Goal: Feedback & Contribution: Contribute content

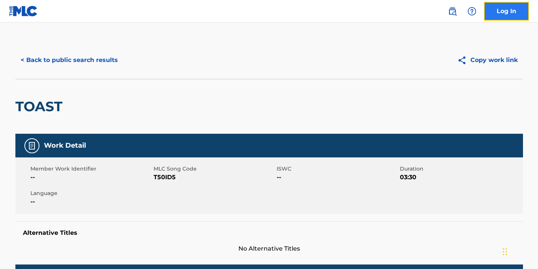
click at [494, 4] on link "Log In" at bounding box center [506, 11] width 45 height 19
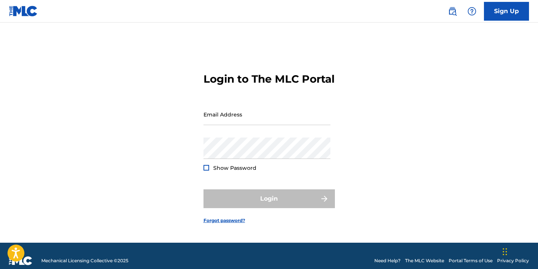
click at [265, 137] on div "Email Address" at bounding box center [266, 121] width 127 height 34
click at [265, 125] on input "Email Address" at bounding box center [266, 114] width 127 height 21
type input "[EMAIL_ADDRESS][DOMAIN_NAME]"
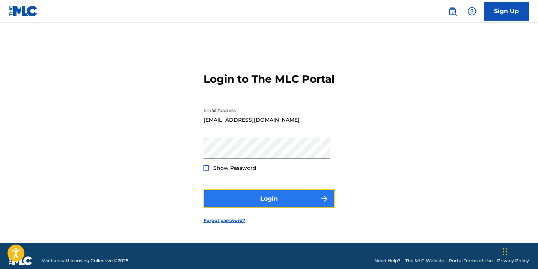
click at [263, 205] on button "Login" at bounding box center [268, 198] width 131 height 19
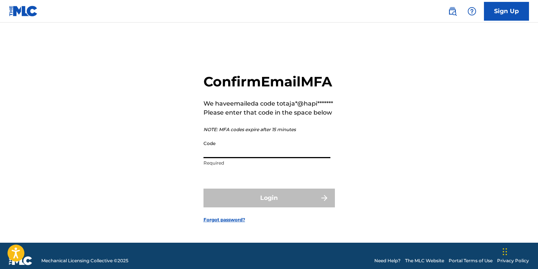
click at [248, 158] on input "Code" at bounding box center [266, 147] width 127 height 21
paste input "500415"
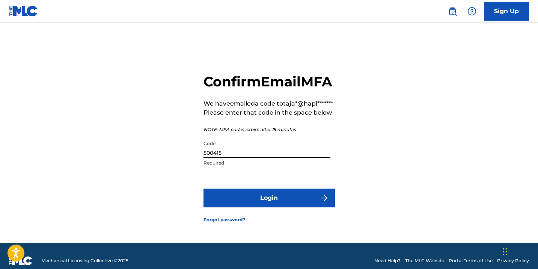
type input "500415"
click at [240, 204] on form "Confirm Email MFA We have emailed a code to taja*@hapi******* Please enter that…" at bounding box center [268, 141] width 131 height 201
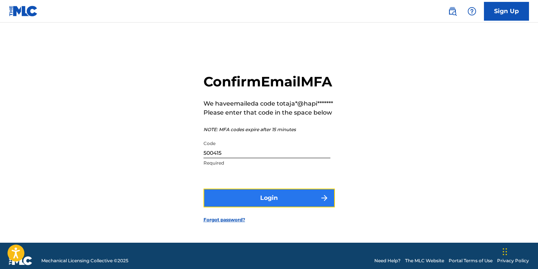
click at [240, 207] on button "Login" at bounding box center [268, 197] width 131 height 19
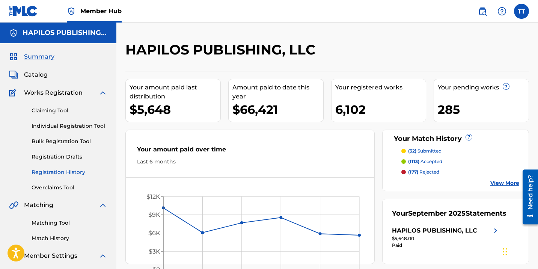
click at [65, 172] on link "Registration History" at bounding box center [70, 172] width 76 height 8
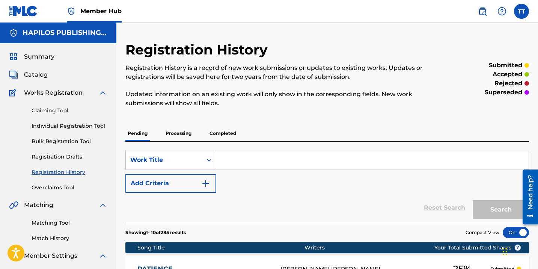
click at [222, 131] on p "Completed" at bounding box center [222, 133] width 31 height 16
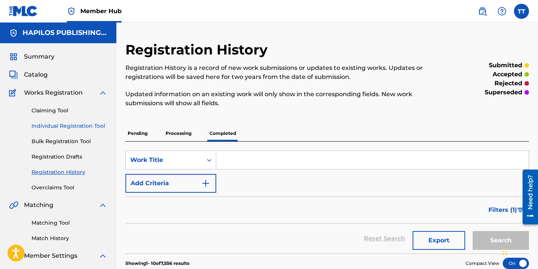
click at [94, 126] on link "Individual Registration Tool" at bounding box center [70, 126] width 76 height 8
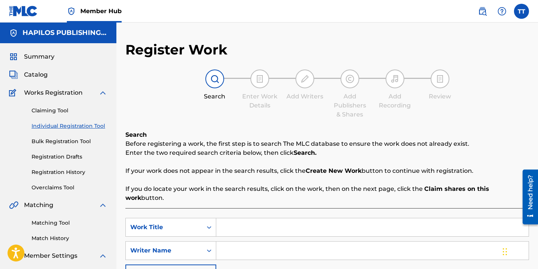
click at [257, 218] on input "Search Form" at bounding box center [372, 227] width 312 height 18
paste input "THEY DON'T KNOW"
type input "THEY DON'T KNOW"
click at [256, 241] on input "Search Form" at bounding box center [372, 250] width 312 height 18
paste input "ACKEME [PERSON_NAME]"
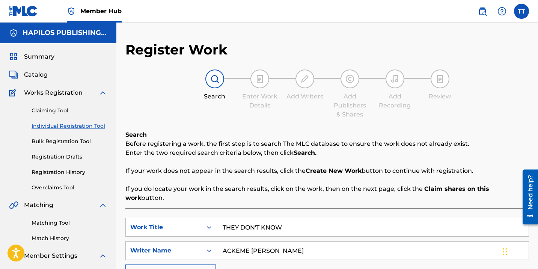
type input "ACKEME [PERSON_NAME]"
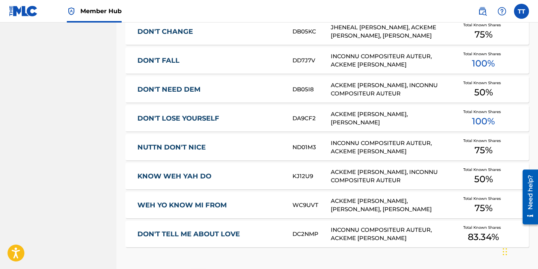
scroll to position [500, 0]
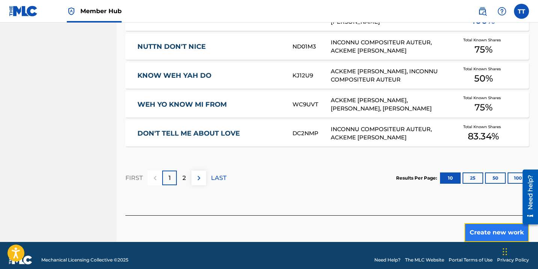
click at [471, 223] on button "Create new work" at bounding box center [496, 232] width 65 height 19
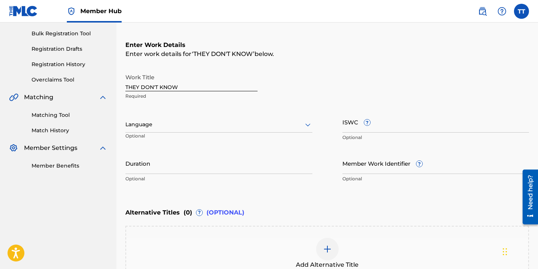
scroll to position [98, 0]
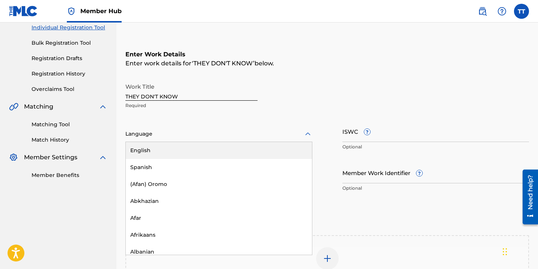
click at [210, 132] on div at bounding box center [218, 133] width 187 height 9
click at [199, 148] on div "English" at bounding box center [219, 150] width 186 height 17
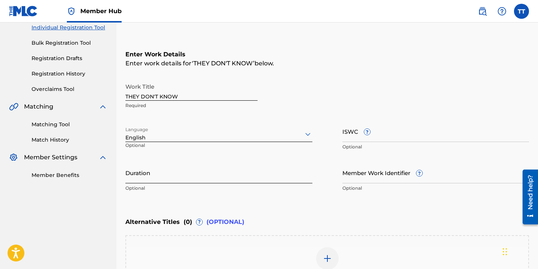
click at [195, 163] on input "Duration" at bounding box center [218, 172] width 187 height 21
click at [225, 173] on input "Duration" at bounding box center [218, 172] width 187 height 21
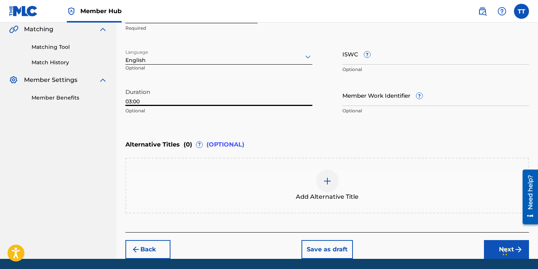
scroll to position [192, 0]
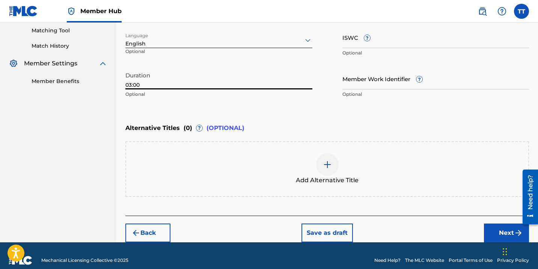
type input "03:00"
click at [224, 186] on div "Add Alternative Title" at bounding box center [326, 169] width 403 height 56
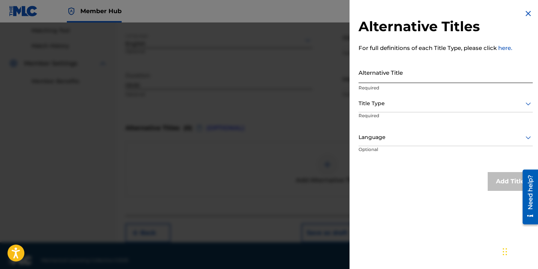
click at [364, 81] on input "Alternative Title" at bounding box center [445, 72] width 174 height 21
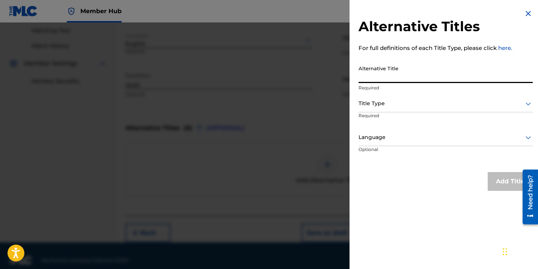
paste input "THEY DON'T KNOW (RADIO EDIT)"
type input "THEY DON'T KNOW (RADIO EDIT)"
click at [367, 108] on div "Title Type" at bounding box center [445, 103] width 174 height 17
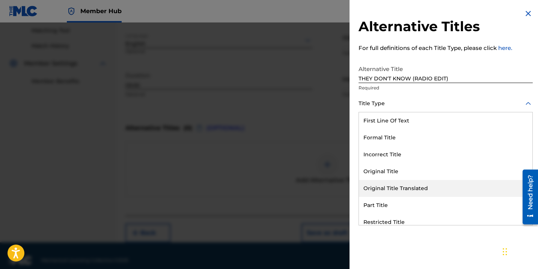
scroll to position [73, 0]
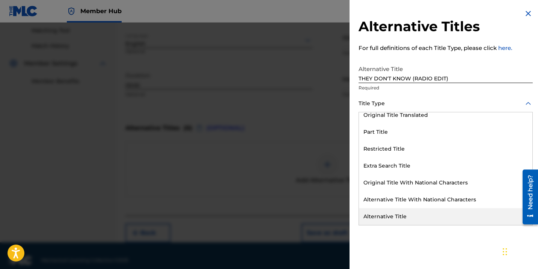
click at [377, 221] on div "Alternative Title" at bounding box center [445, 216] width 173 height 17
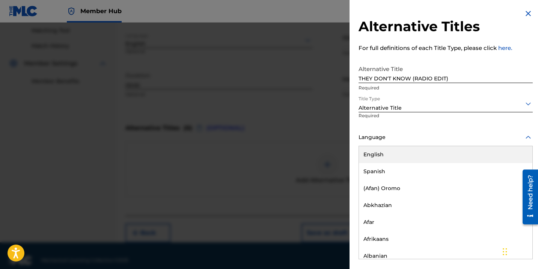
click at [365, 138] on div at bounding box center [445, 136] width 174 height 9
click at [366, 150] on div "English" at bounding box center [445, 154] width 173 height 17
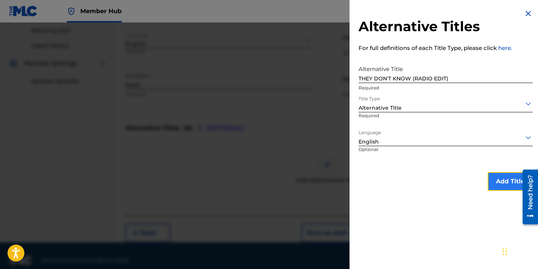
click at [493, 182] on button "Add Title" at bounding box center [510, 181] width 45 height 19
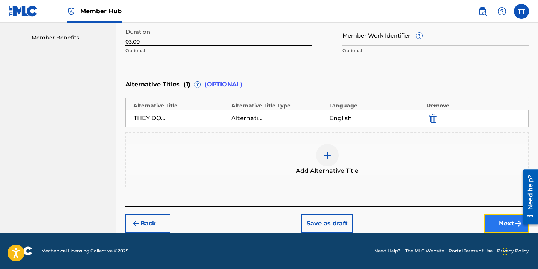
click at [494, 221] on button "Next" at bounding box center [506, 223] width 45 height 19
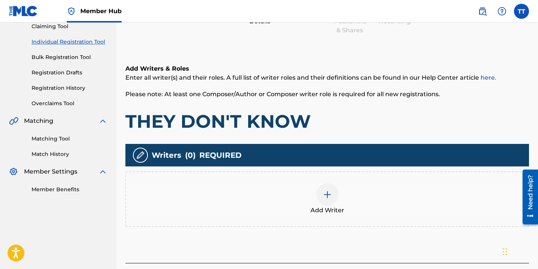
scroll to position [96, 0]
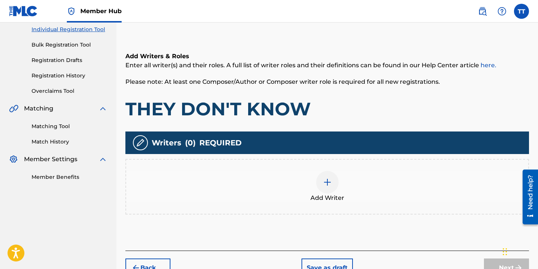
click at [320, 185] on div at bounding box center [327, 182] width 23 height 23
click at [329, 182] on img at bounding box center [327, 182] width 9 height 9
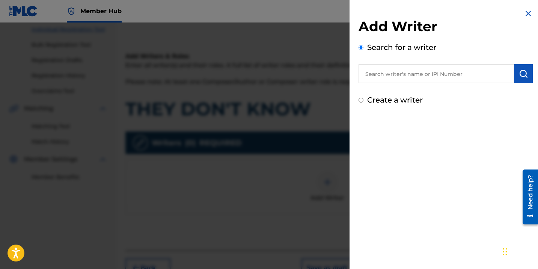
click at [364, 74] on input "text" at bounding box center [435, 73] width 155 height 19
paste input "[PERSON_NAME]"
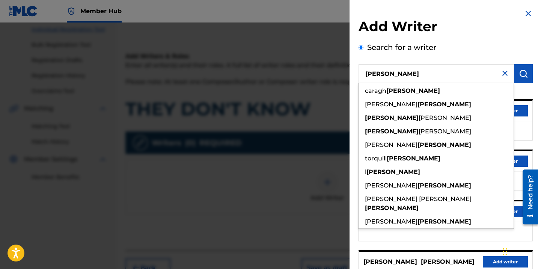
click at [369, 74] on input "[PERSON_NAME]" at bounding box center [435, 73] width 155 height 19
click at [369, 75] on input "[PERSON_NAME]" at bounding box center [435, 73] width 155 height 19
paste input "369227533"
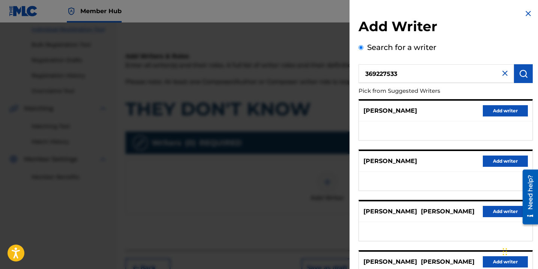
click at [365, 74] on input "369227533" at bounding box center [435, 73] width 155 height 19
type input "00369227533"
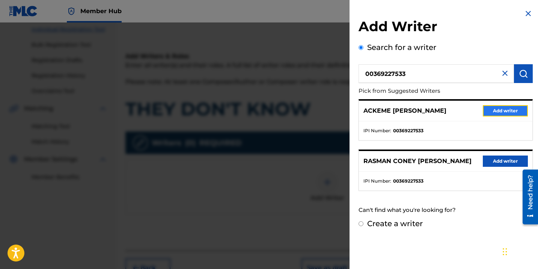
click at [497, 110] on button "Add writer" at bounding box center [505, 110] width 45 height 11
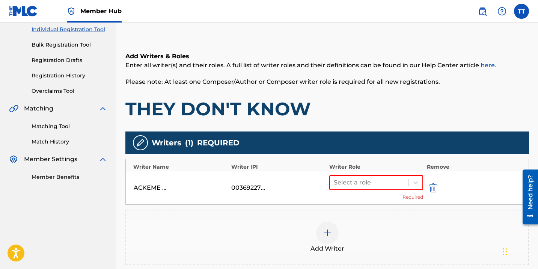
click at [356, 171] on div "ACKEME [PERSON_NAME] 00369227533 Select a role Required" at bounding box center [327, 188] width 403 height 34
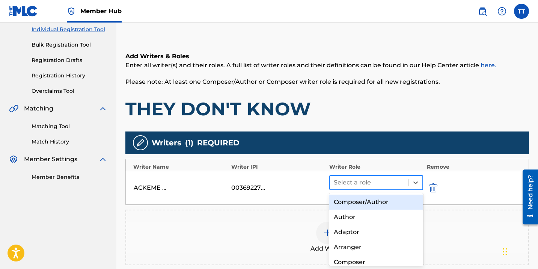
click at [356, 180] on div at bounding box center [369, 182] width 71 height 11
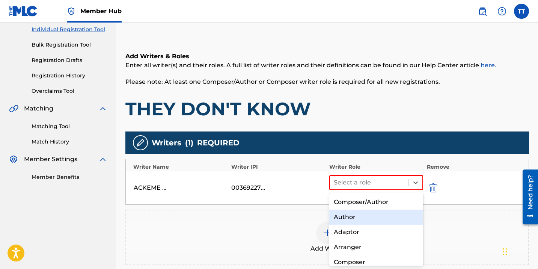
click at [351, 221] on div "Author" at bounding box center [376, 216] width 94 height 15
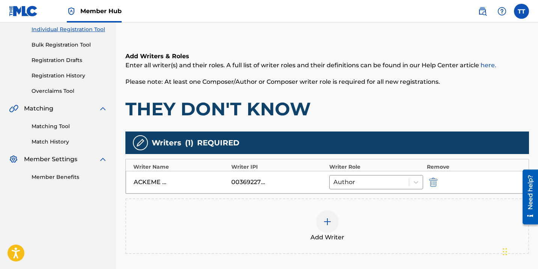
click at [321, 225] on div at bounding box center [327, 221] width 23 height 23
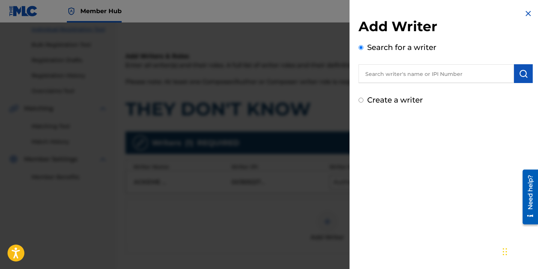
click at [372, 77] on input "text" at bounding box center [435, 73] width 155 height 19
paste input "1065170774"
click at [362, 72] on input "1065170774" at bounding box center [435, 73] width 155 height 19
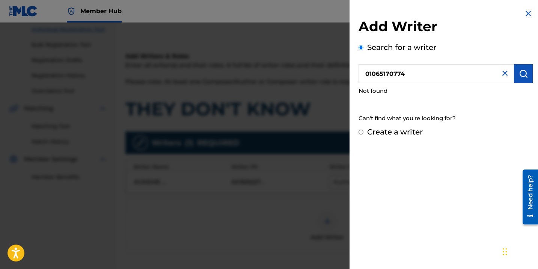
type input "01065170774"
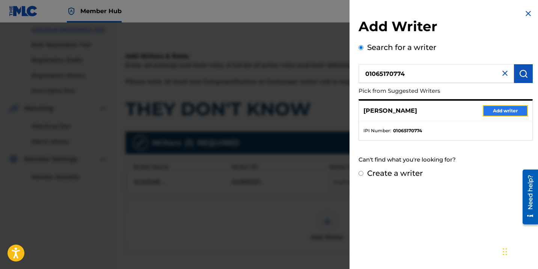
click at [489, 105] on button "Add writer" at bounding box center [505, 110] width 45 height 11
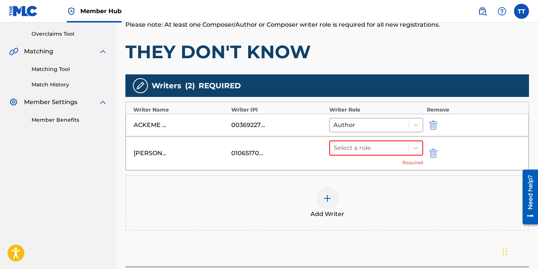
scroll to position [207, 0]
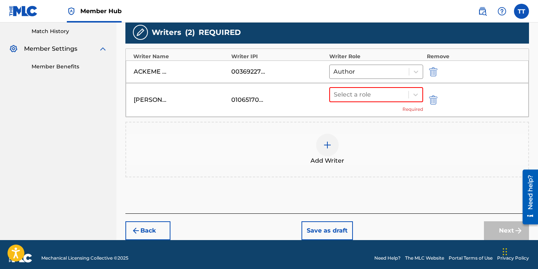
click at [341, 102] on div "Select a role Required" at bounding box center [376, 100] width 94 height 26
click at [342, 92] on div at bounding box center [369, 94] width 71 height 11
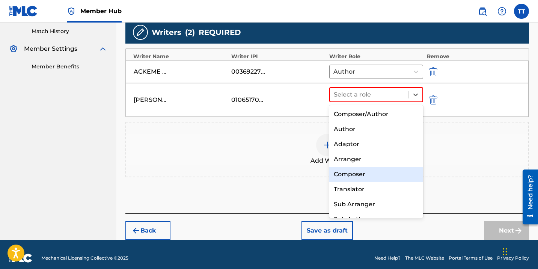
click at [348, 177] on div "Composer" at bounding box center [376, 174] width 94 height 15
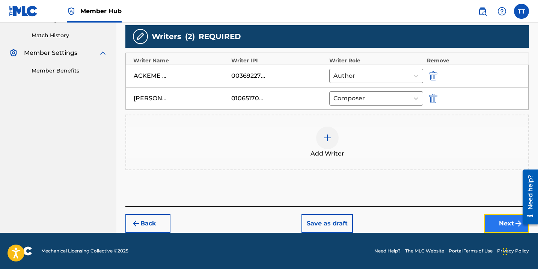
click at [498, 215] on button "Next" at bounding box center [506, 223] width 45 height 19
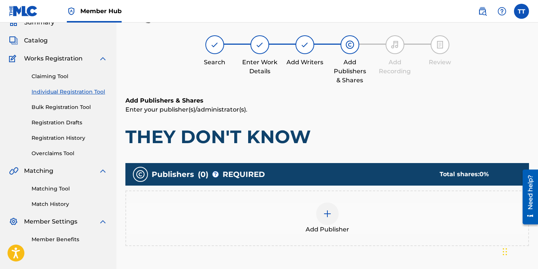
scroll to position [34, 0]
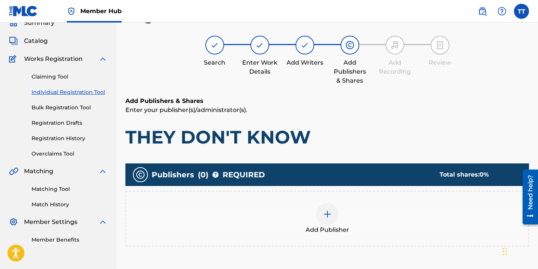
click at [302, 212] on div "Add Publisher" at bounding box center [327, 219] width 402 height 32
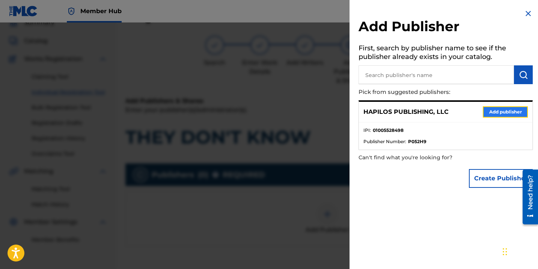
click at [488, 111] on button "Add publisher" at bounding box center [505, 111] width 45 height 11
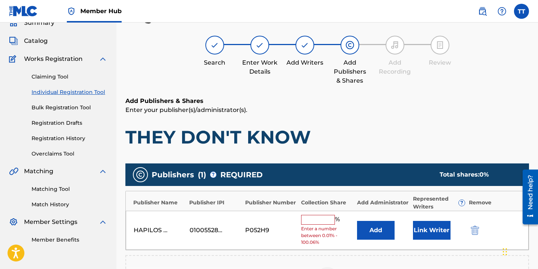
click at [319, 223] on input "text" at bounding box center [318, 220] width 34 height 10
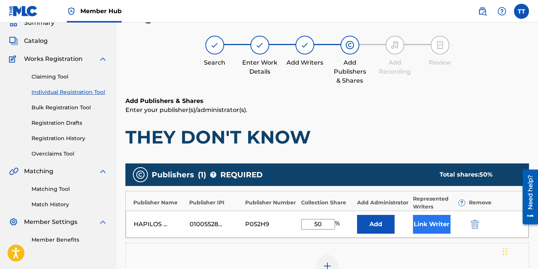
type input "50"
click at [432, 224] on button "Link Writer" at bounding box center [432, 224] width 38 height 19
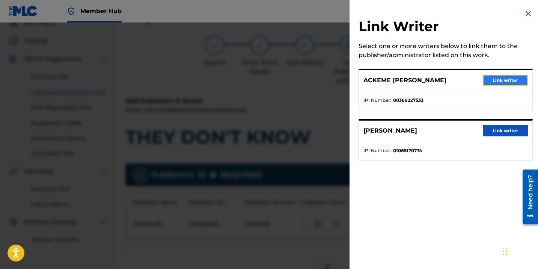
click at [495, 78] on button "Link writer" at bounding box center [505, 80] width 45 height 11
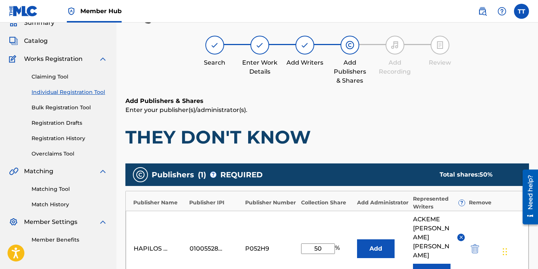
scroll to position [215, 0]
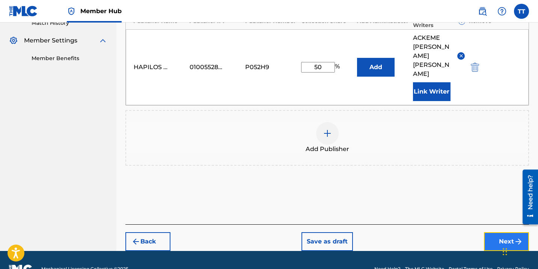
click at [492, 232] on button "Next" at bounding box center [506, 241] width 45 height 19
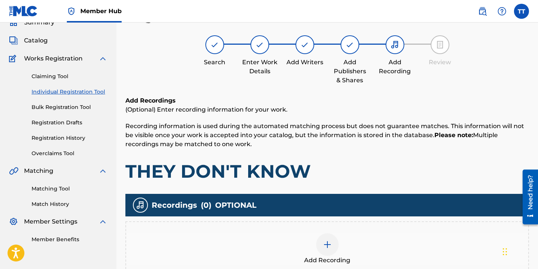
scroll to position [34, 0]
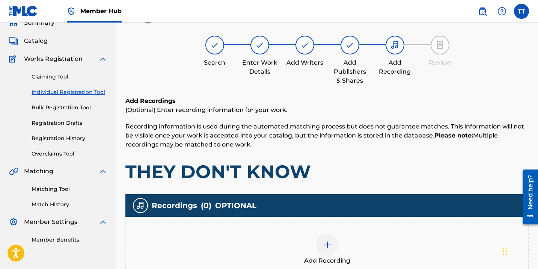
click at [318, 251] on div at bounding box center [327, 244] width 23 height 23
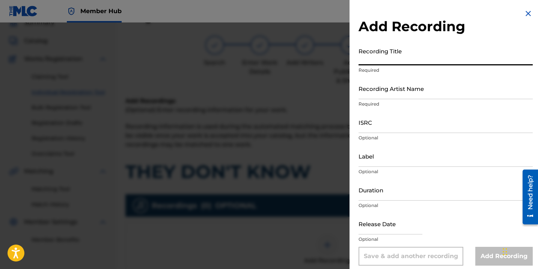
click at [364, 49] on input "Recording Title" at bounding box center [445, 54] width 174 height 21
paste input "THEY DON'T KNOW"
type input "THEY DON'T KNOW"
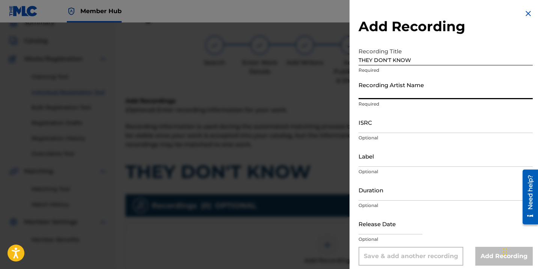
click at [375, 85] on input "Recording Artist Name" at bounding box center [445, 88] width 174 height 21
paste input "CHRONIC LAW; SLINGERZ"
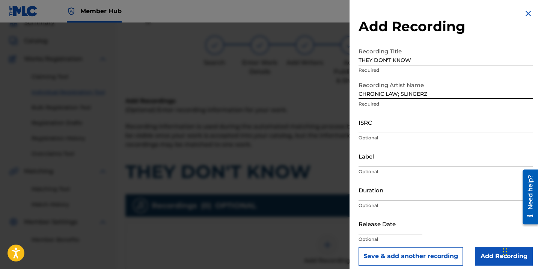
type input "CHRONIC LAW; SLINGERZ"
click at [372, 125] on input "ISRC" at bounding box center [445, 121] width 174 height 21
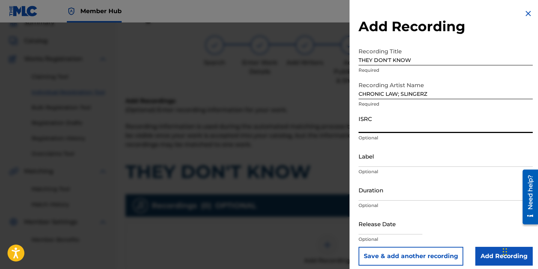
paste input "QZTPX2546299"
type input "QZTPX2546299"
click at [363, 152] on input "Label" at bounding box center [445, 155] width 174 height 21
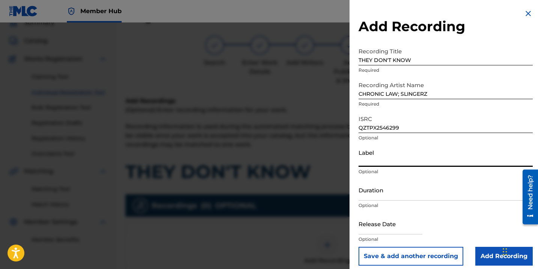
paste input "SLINGERZ RECORDS"
type input "SLINGERZ RECORDS"
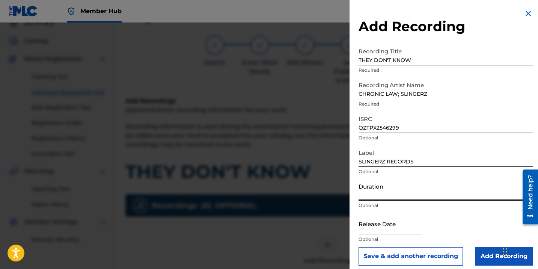
click at [369, 198] on input "Duration" at bounding box center [445, 189] width 174 height 21
type input "03:00"
click at [372, 225] on input "text" at bounding box center [390, 223] width 64 height 21
select select "8"
select select "2025"
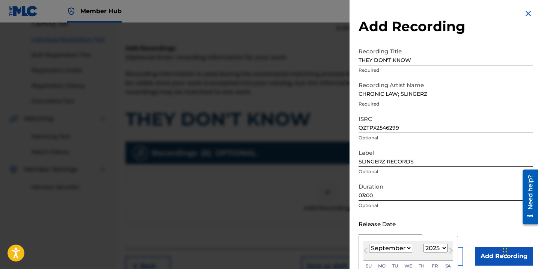
scroll to position [98, 0]
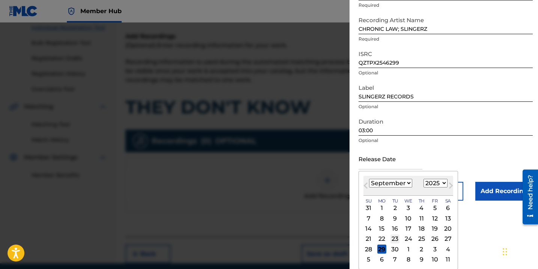
click at [399, 240] on div "23" at bounding box center [394, 238] width 9 height 9
type input "[DATE]"
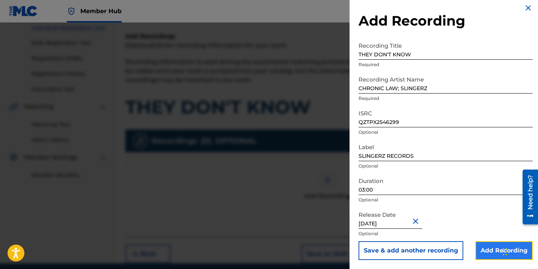
click at [476, 248] on input "Add Recording" at bounding box center [503, 250] width 57 height 19
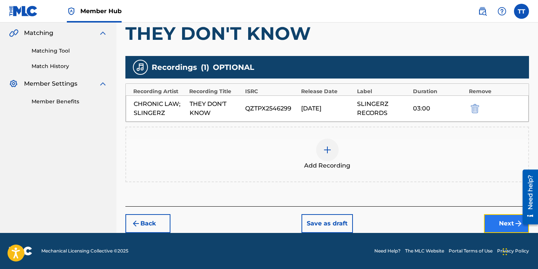
click at [494, 224] on button "Next" at bounding box center [506, 223] width 45 height 19
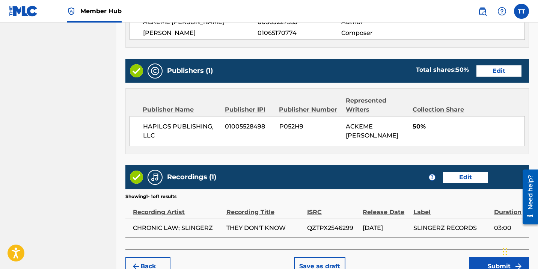
scroll to position [431, 0]
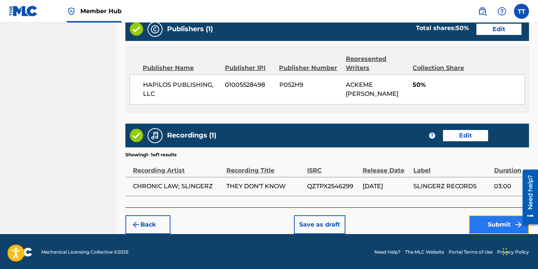
click at [481, 219] on button "Submit" at bounding box center [499, 224] width 60 height 19
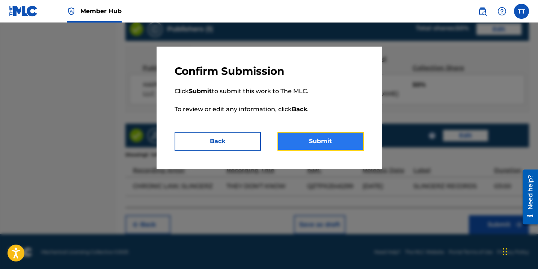
click at [308, 138] on button "Submit" at bounding box center [320, 141] width 86 height 19
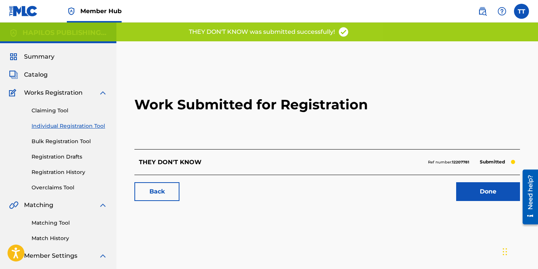
click at [89, 127] on link "Individual Registration Tool" at bounding box center [70, 126] width 76 height 8
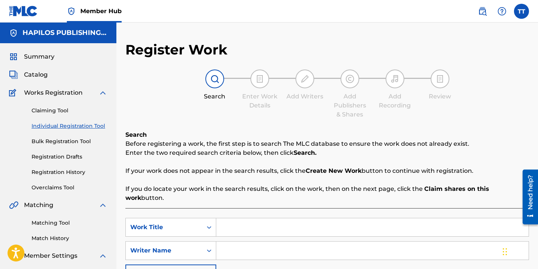
click at [253, 220] on input "Search Form" at bounding box center [372, 227] width 312 height 18
paste input "GREATNESS A GREATNESS"
type input "GREATNESS A GREATNESS"
click at [246, 241] on input "Search Form" at bounding box center [372, 250] width 312 height 18
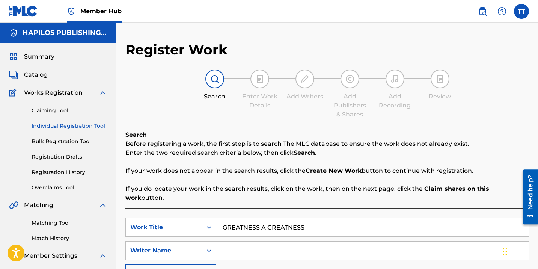
click at [278, 248] on input "Search Form" at bounding box center [372, 250] width 312 height 18
paste input "ACKEME [PERSON_NAME]"
type input "ACKEME [PERSON_NAME]"
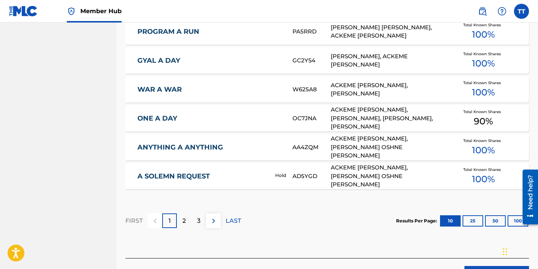
scroll to position [500, 0]
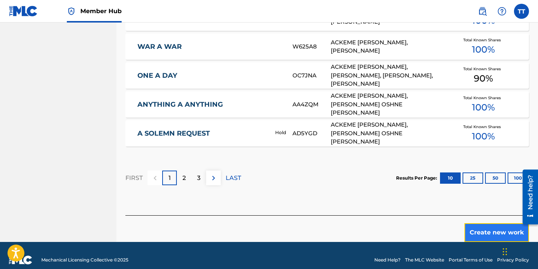
click at [490, 224] on button "Create new work" at bounding box center [496, 232] width 65 height 19
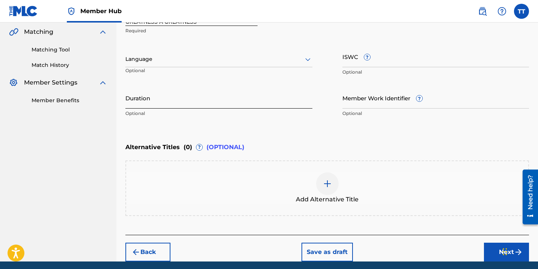
scroll to position [140, 0]
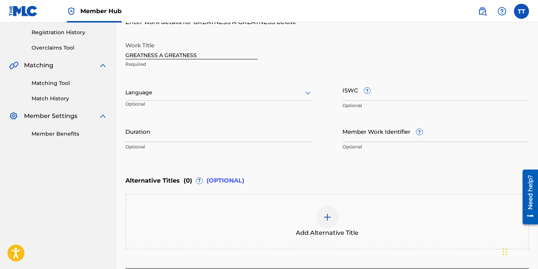
click at [211, 101] on div "Language Optional" at bounding box center [218, 96] width 187 height 34
click at [206, 97] on div "Language" at bounding box center [218, 93] width 187 height 16
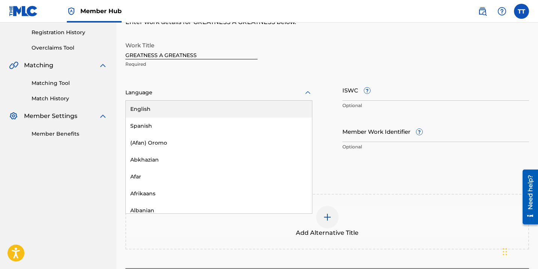
click at [204, 107] on div "English" at bounding box center [219, 109] width 186 height 17
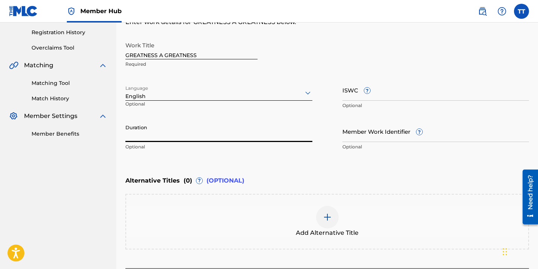
click at [202, 136] on input "Duration" at bounding box center [218, 130] width 187 height 21
type input "03:14"
click at [327, 212] on img at bounding box center [327, 216] width 9 height 9
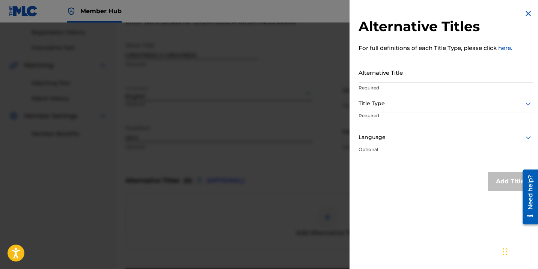
click at [360, 70] on input "Alternative Title" at bounding box center [445, 72] width 174 height 21
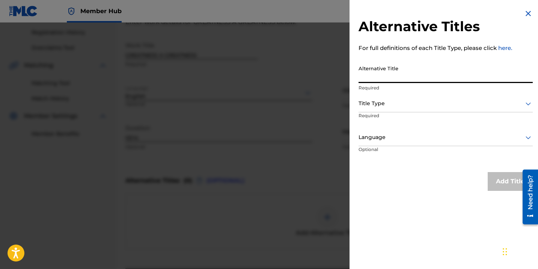
paste input "GREATNESS A GREATNESS (RADIO EDIT)"
type input "GREATNESS A GREATNESS (RADIO EDIT)"
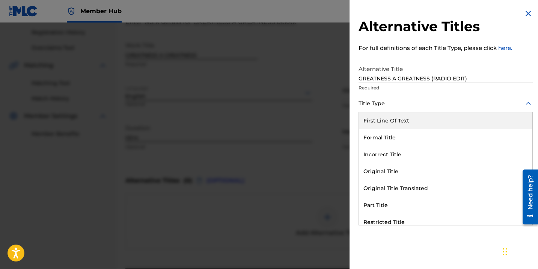
click at [379, 105] on div at bounding box center [445, 103] width 174 height 9
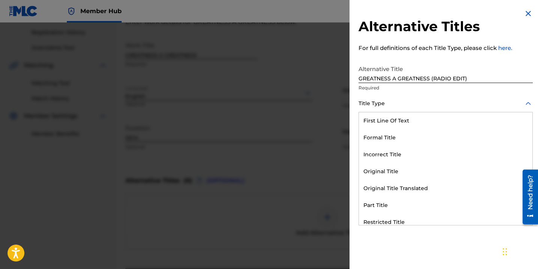
scroll to position [73, 0]
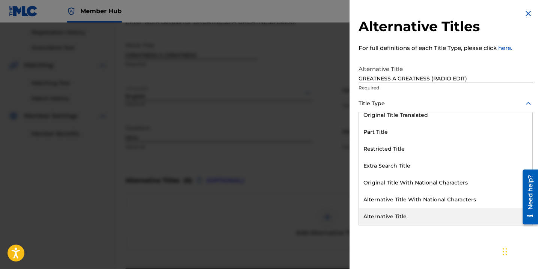
click at [367, 216] on div "Alternative Title" at bounding box center [445, 216] width 173 height 17
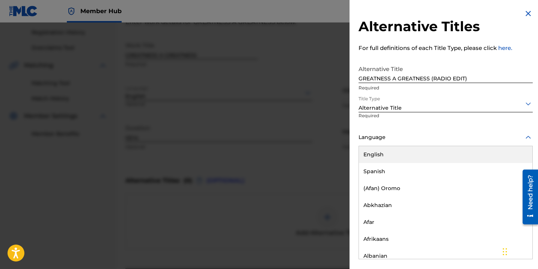
click at [366, 137] on div at bounding box center [445, 136] width 174 height 9
click at [366, 153] on div "English" at bounding box center [445, 154] width 173 height 17
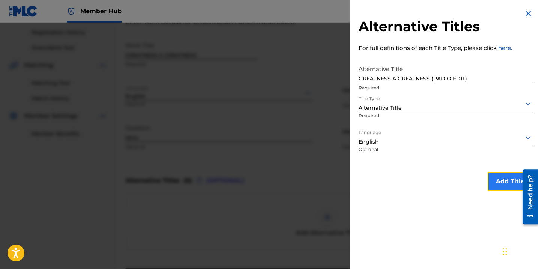
click at [500, 174] on button "Add Title" at bounding box center [510, 181] width 45 height 19
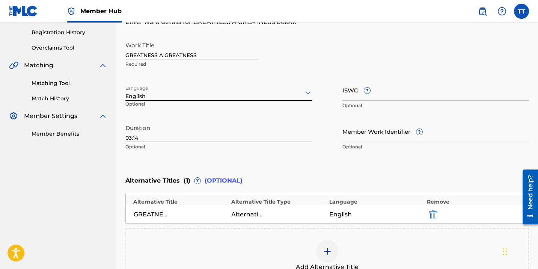
scroll to position [236, 0]
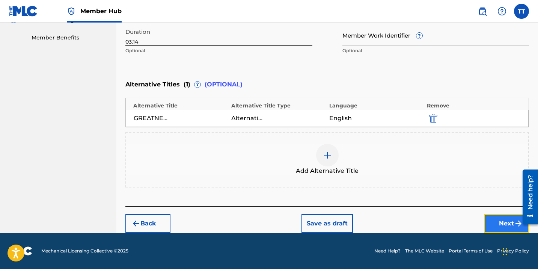
click at [492, 221] on button "Next" at bounding box center [506, 223] width 45 height 19
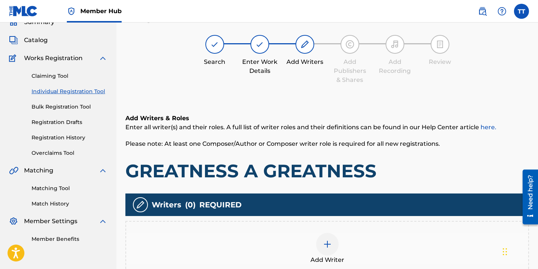
scroll to position [34, 0]
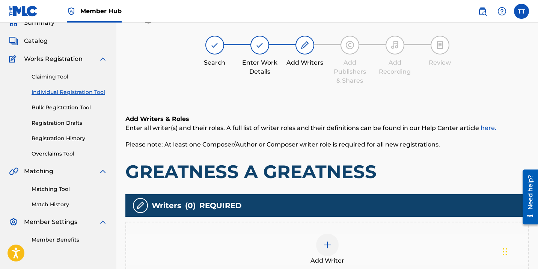
click at [287, 227] on div "Add Writer" at bounding box center [326, 249] width 403 height 56
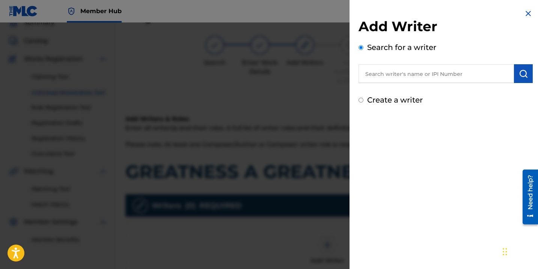
drag, startPoint x: 379, startPoint y: 60, endPoint x: 380, endPoint y: 71, distance: 10.2
click at [380, 71] on div "Search for a writer" at bounding box center [445, 62] width 174 height 41
click at [376, 68] on input "text" at bounding box center [435, 73] width 155 height 19
paste input "369227533"
click at [364, 70] on input "369227533" at bounding box center [435, 73] width 155 height 19
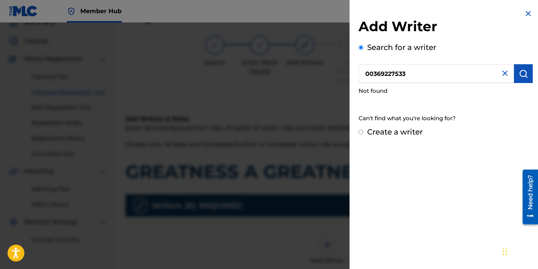
type input "00369227533"
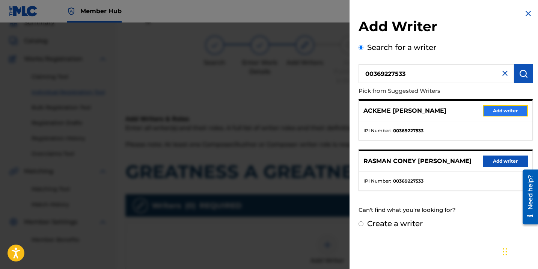
click at [497, 114] on button "Add writer" at bounding box center [505, 110] width 45 height 11
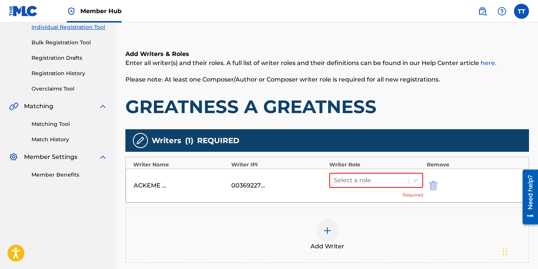
scroll to position [105, 0]
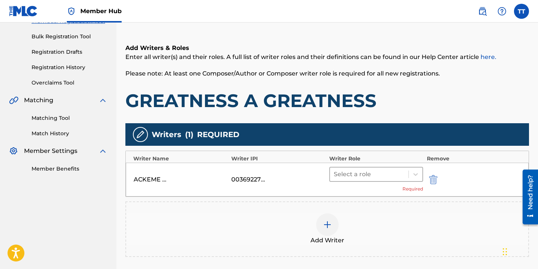
click at [338, 175] on div at bounding box center [369, 174] width 71 height 11
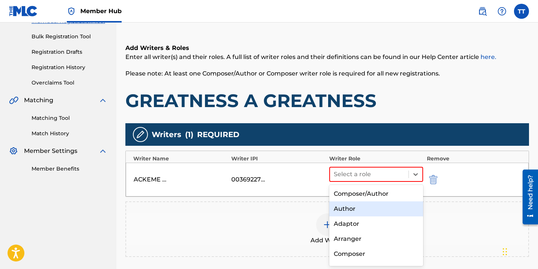
click at [344, 210] on div "Author" at bounding box center [376, 208] width 94 height 15
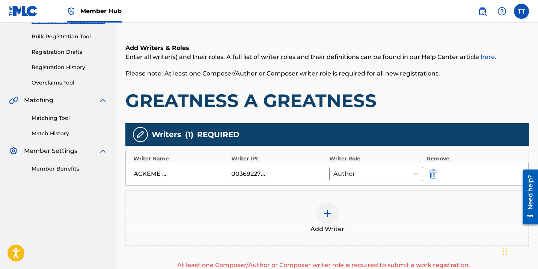
click at [331, 212] on div at bounding box center [327, 213] width 23 height 23
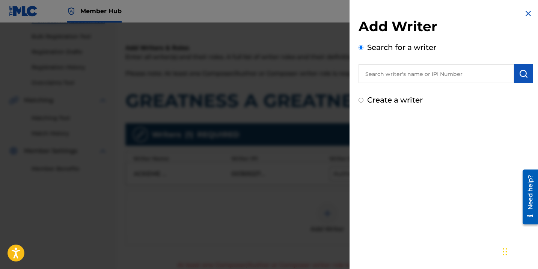
click at [384, 67] on input "text" at bounding box center [435, 73] width 155 height 19
paste input "1310339696"
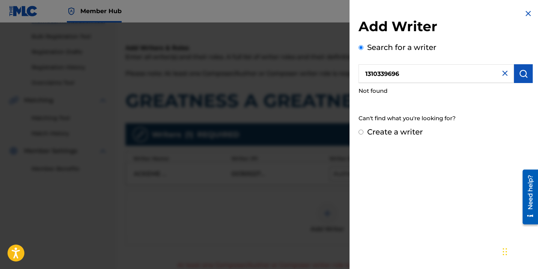
click at [361, 74] on input "1310339696" at bounding box center [435, 73] width 155 height 19
type input "01310339696"
click at [343, 122] on div at bounding box center [269, 157] width 538 height 269
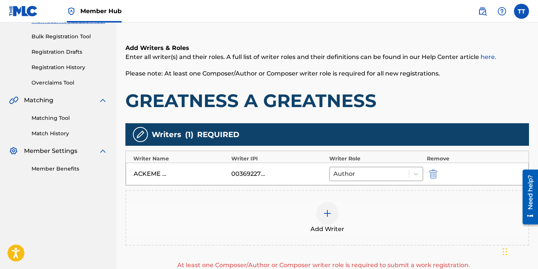
click at [325, 230] on span "Add Writer" at bounding box center [327, 228] width 34 height 9
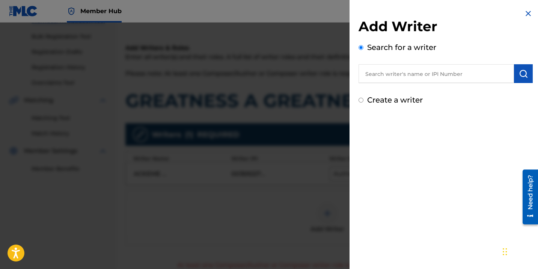
click at [384, 75] on input "text" at bounding box center [435, 73] width 155 height 19
paste input "[PERSON_NAME]"
type input "[PERSON_NAME]"
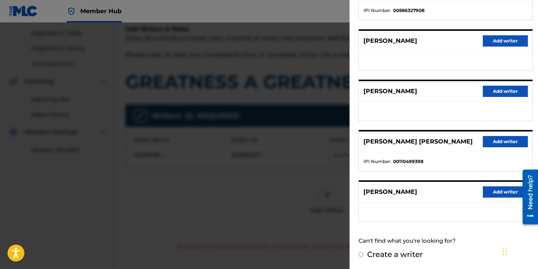
scroll to position [127, 0]
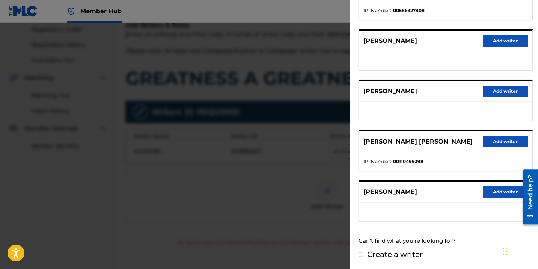
click at [399, 254] on label "Create a writer" at bounding box center [395, 254] width 56 height 9
radio input "true"
click at [363, 254] on input "Create a writer" at bounding box center [360, 254] width 5 height 5
radio input "false"
radio input "true"
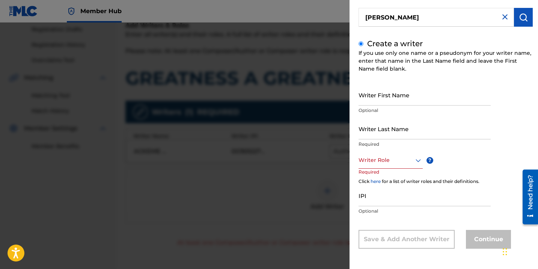
scroll to position [33, 0]
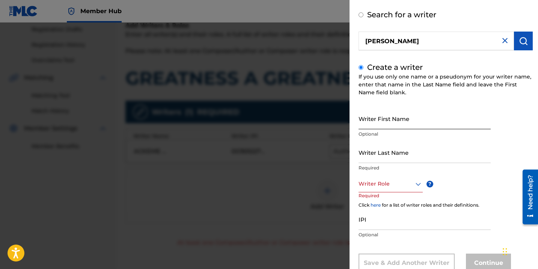
click at [381, 124] on input "Writer First Name" at bounding box center [424, 118] width 132 height 21
paste input "[PERSON_NAME]"
click at [431, 126] on input "[PERSON_NAME]" at bounding box center [424, 118] width 132 height 21
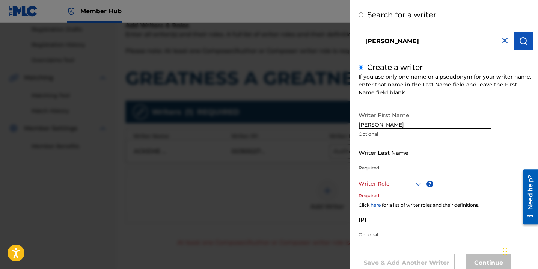
type input "[PERSON_NAME]"
click at [398, 159] on input "Writer Last Name" at bounding box center [424, 151] width 132 height 21
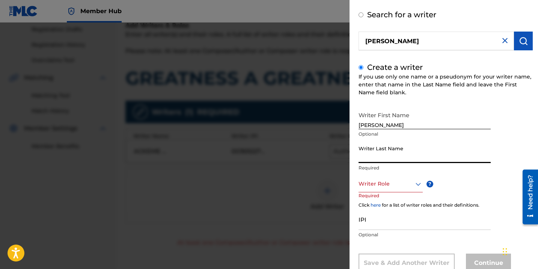
paste input "[PERSON_NAME]"
type input "[PERSON_NAME]"
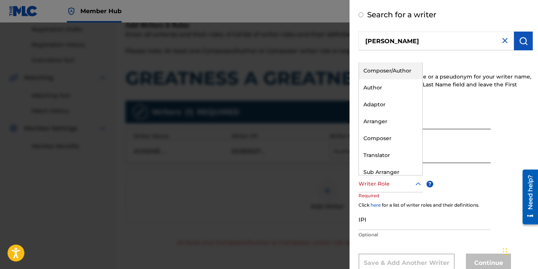
click at [396, 187] on div at bounding box center [390, 183] width 64 height 9
click at [385, 137] on div "Composer" at bounding box center [390, 138] width 63 height 17
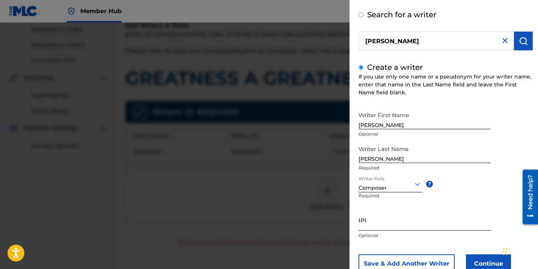
click at [382, 221] on input "IPI" at bounding box center [424, 219] width 132 height 21
click at [398, 221] on input "IPI" at bounding box center [424, 219] width 132 height 21
paste input "1310339696"
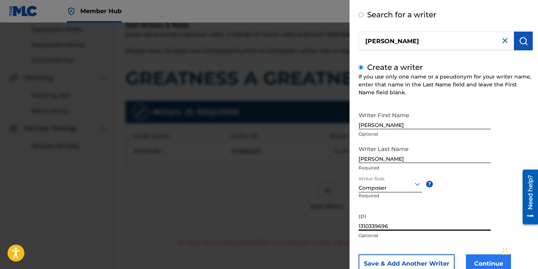
type input "1310339696"
click at [471, 256] on button "Continue" at bounding box center [488, 263] width 45 height 19
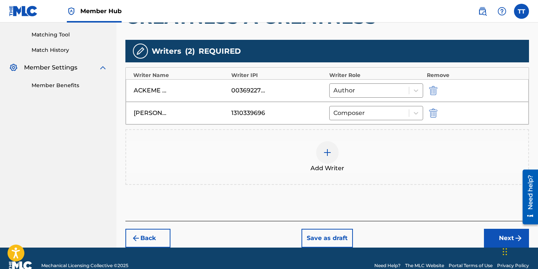
scroll to position [199, 0]
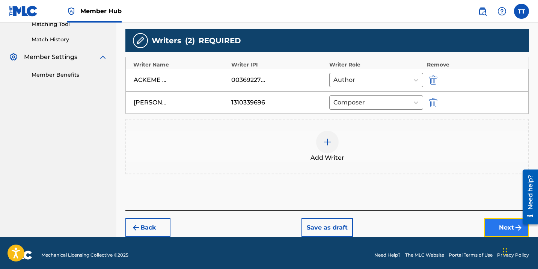
click at [493, 225] on button "Next" at bounding box center [506, 227] width 45 height 19
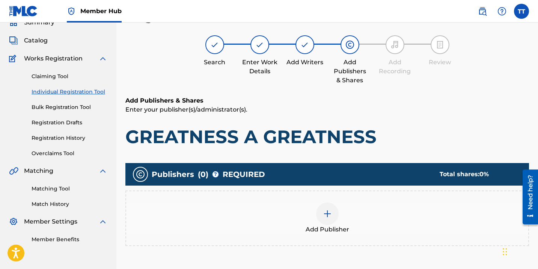
scroll to position [34, 0]
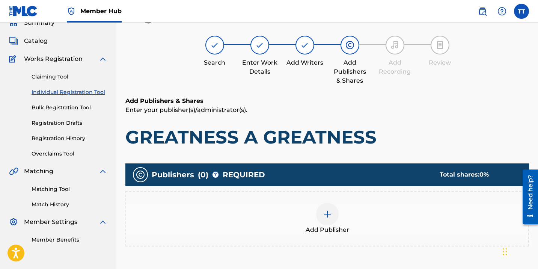
click at [335, 212] on div at bounding box center [327, 214] width 23 height 23
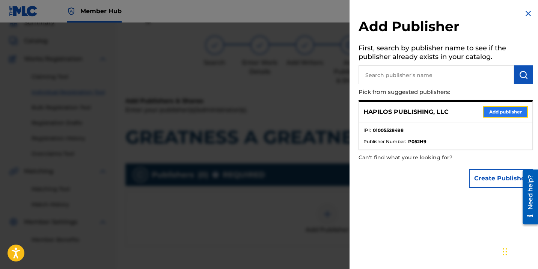
click at [499, 110] on button "Add publisher" at bounding box center [505, 111] width 45 height 11
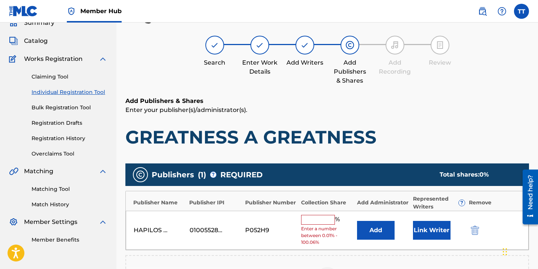
click at [325, 218] on input "text" at bounding box center [318, 220] width 34 height 10
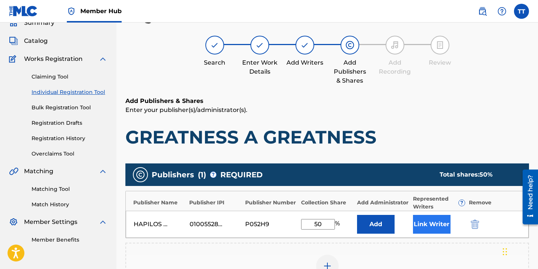
type input "50"
click at [430, 221] on button "Link Writer" at bounding box center [432, 224] width 38 height 19
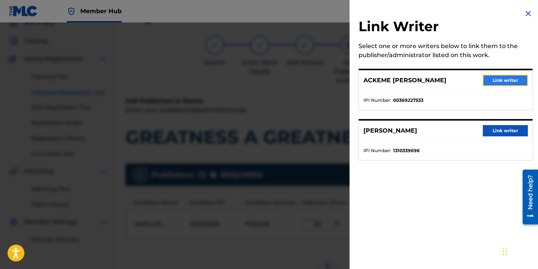
click at [498, 80] on button "Link writer" at bounding box center [505, 80] width 45 height 11
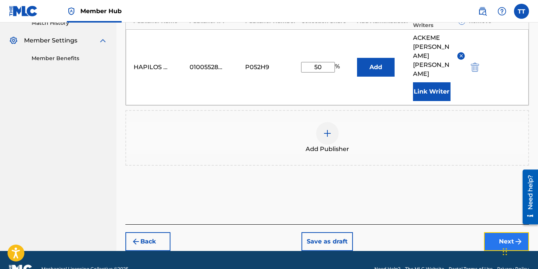
click at [504, 232] on button "Next" at bounding box center [506, 241] width 45 height 19
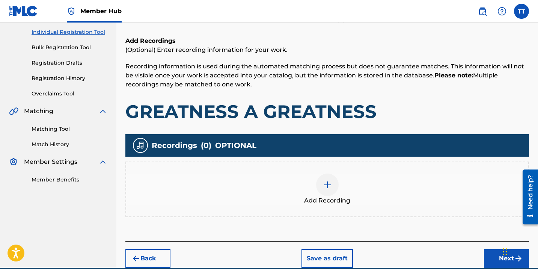
scroll to position [123, 0]
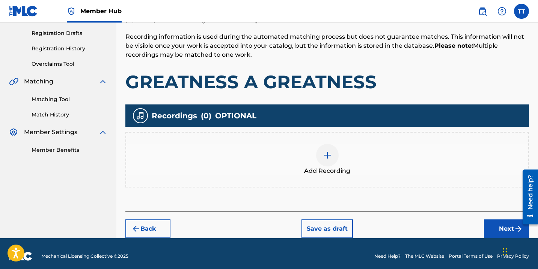
click at [318, 164] on div "Add Recording" at bounding box center [327, 160] width 402 height 32
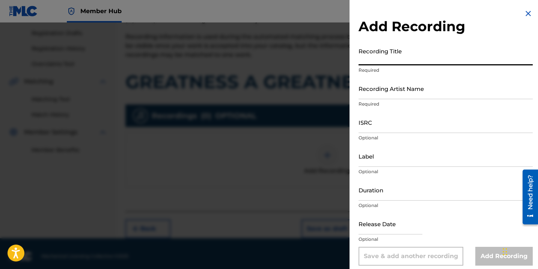
click at [415, 51] on input "Recording Title" at bounding box center [445, 54] width 174 height 21
paste input "GREATNESS A GREATNESS"
type input "GREATNESS A GREATNESS"
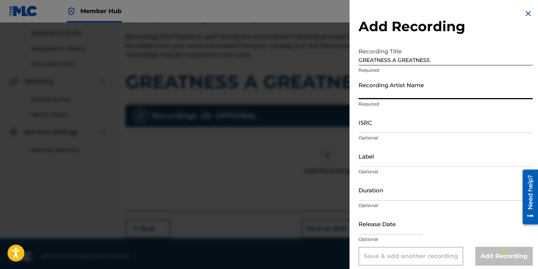
click at [464, 81] on input "Recording Artist Name" at bounding box center [445, 88] width 174 height 21
paste input "CHRONIC LAW; REACH HEIGHTS"
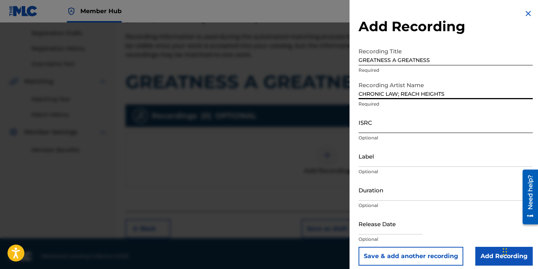
type input "CHRONIC LAW; REACH HEIGHTS"
click at [431, 122] on input "ISRC" at bounding box center [445, 121] width 174 height 21
click at [409, 127] on input "ISRC" at bounding box center [445, 121] width 174 height 21
paste input "QT4K42588034"
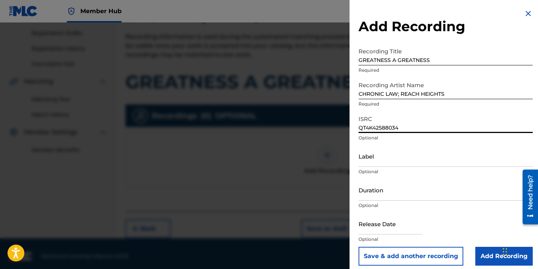
type input "QT4K42588034"
click at [397, 163] on input "Label" at bounding box center [445, 155] width 174 height 21
paste input "REACH HEIGHTS RECORDS"
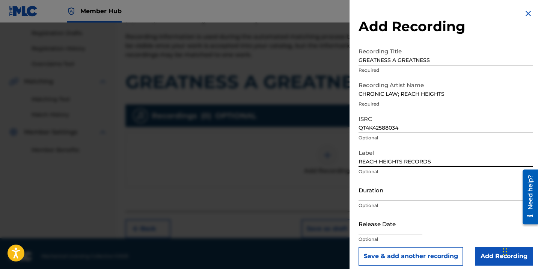
type input "REACH HEIGHTS RECORDS"
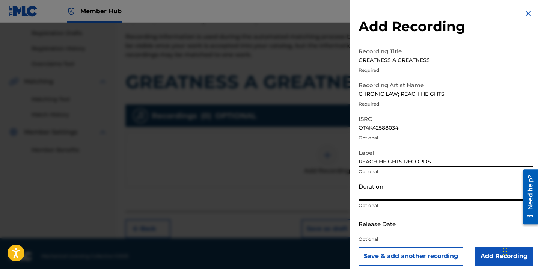
click at [394, 187] on input "Duration" at bounding box center [445, 189] width 174 height 21
type input "03:14"
click at [387, 224] on input "text" at bounding box center [390, 223] width 64 height 21
select select "8"
select select "2025"
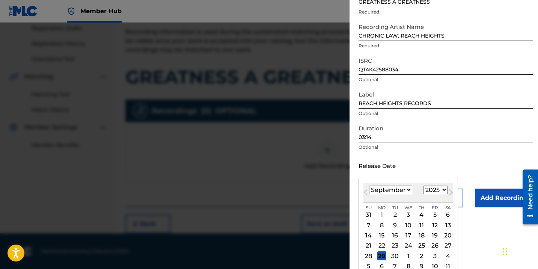
scroll to position [65, 0]
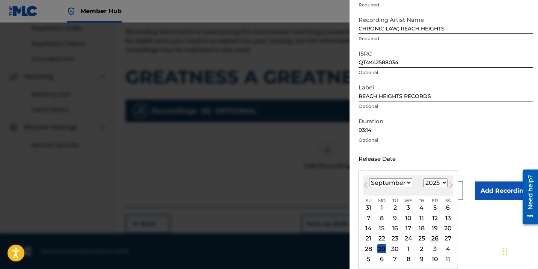
click at [433, 239] on div "26" at bounding box center [434, 238] width 9 height 9
type input "[DATE]"
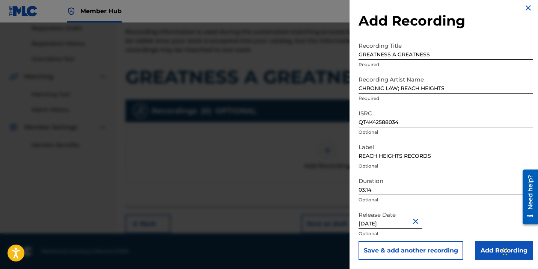
scroll to position [6, 0]
click at [495, 245] on input "Add Recording" at bounding box center [503, 250] width 57 height 19
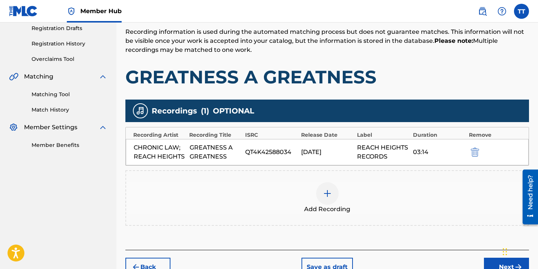
scroll to position [172, 0]
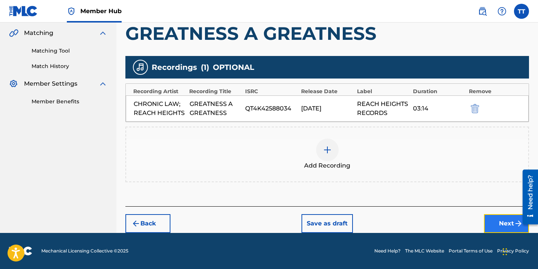
click at [492, 218] on button "Next" at bounding box center [506, 223] width 45 height 19
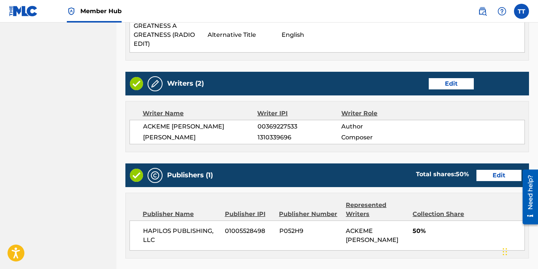
scroll to position [440, 0]
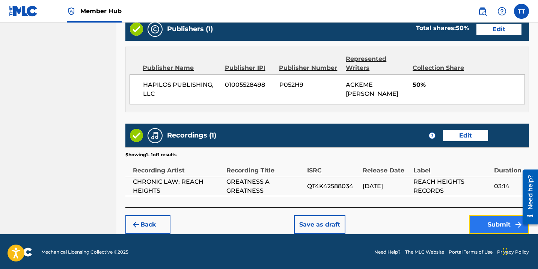
click at [501, 229] on button "Submit" at bounding box center [499, 224] width 60 height 19
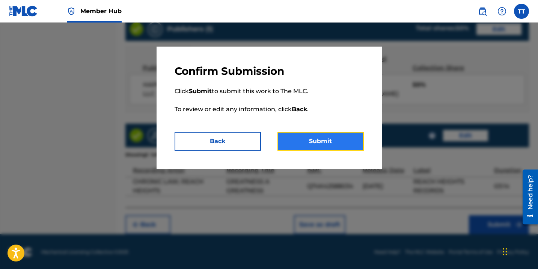
click at [280, 146] on button "Submit" at bounding box center [320, 141] width 86 height 19
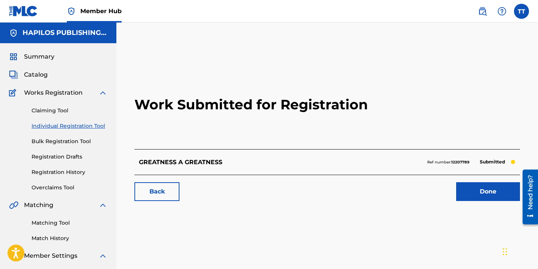
click at [88, 126] on link "Individual Registration Tool" at bounding box center [70, 126] width 76 height 8
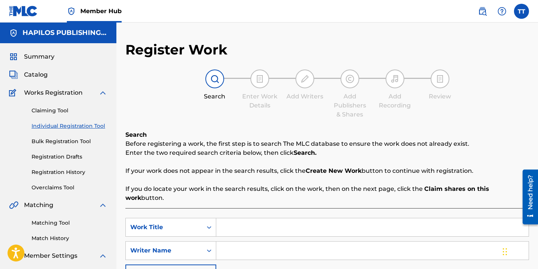
click at [319, 220] on input "Search Form" at bounding box center [372, 227] width 312 height 18
paste input "SLEEP WITH ANGELS"
type input "SLEEP WITH ANGELS"
click at [255, 244] on input "Search Form" at bounding box center [372, 250] width 312 height 18
paste input "ACKEME [PERSON_NAME]"
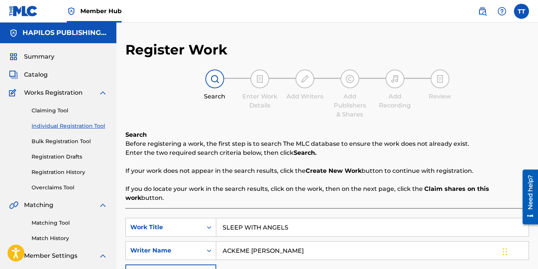
type input "ACKEME [PERSON_NAME]"
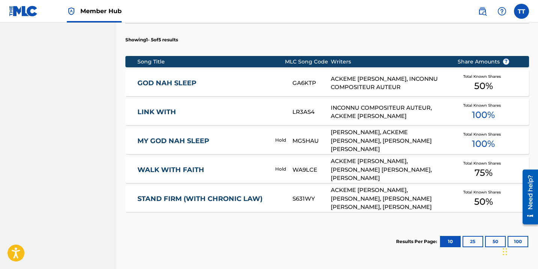
scroll to position [352, 0]
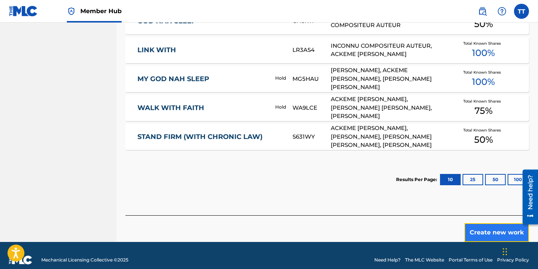
click at [509, 225] on button "Create new work" at bounding box center [496, 232] width 65 height 19
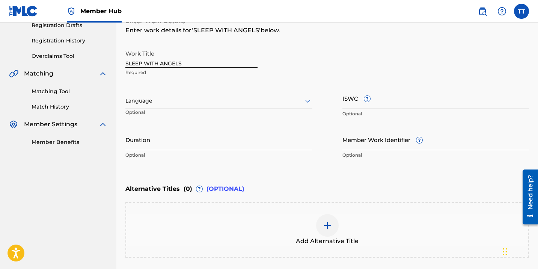
scroll to position [117, 0]
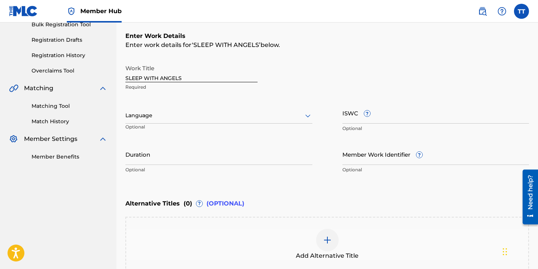
click at [241, 120] on div "Language" at bounding box center [218, 116] width 187 height 16
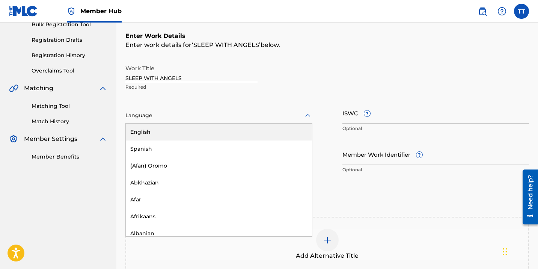
click at [228, 134] on div "English" at bounding box center [219, 131] width 186 height 17
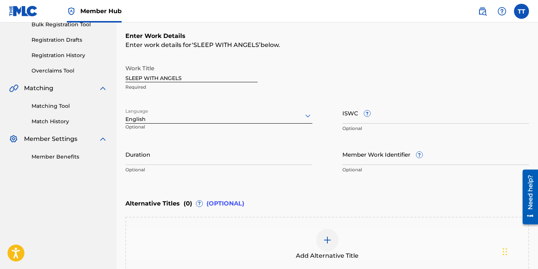
click at [198, 167] on p "Optional" at bounding box center [218, 169] width 187 height 7
click at [199, 156] on input "Duration" at bounding box center [218, 153] width 187 height 21
type input "02:28"
click at [260, 231] on div "Add Alternative Title" at bounding box center [327, 245] width 402 height 32
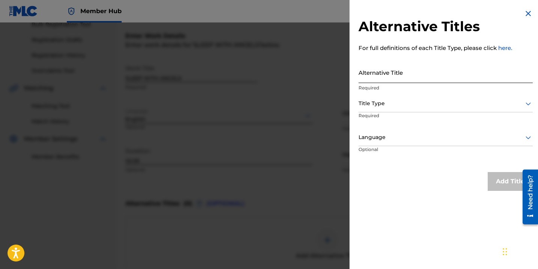
click at [404, 76] on input "Alternative Title" at bounding box center [445, 72] width 174 height 21
paste input "SLEEP WITH ANGELS (RADIO EDIT)"
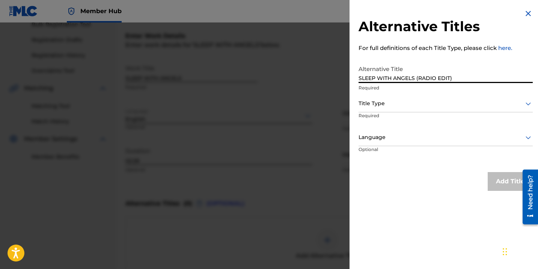
type input "SLEEP WITH ANGELS (RADIO EDIT)"
click at [423, 113] on div "Title Type Required" at bounding box center [445, 112] width 174 height 34
click at [414, 111] on div "Title Type" at bounding box center [445, 103] width 174 height 17
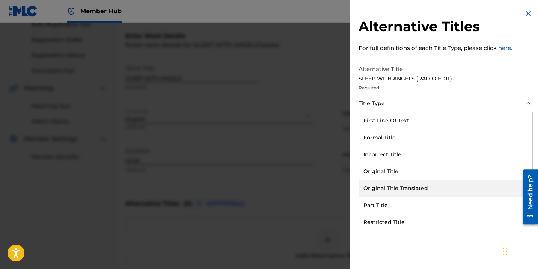
scroll to position [73, 0]
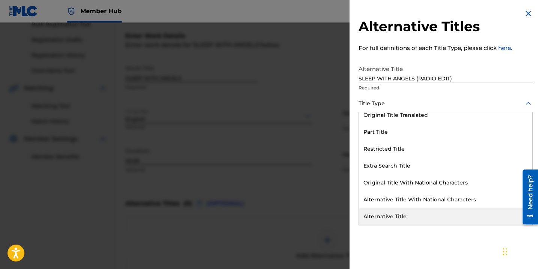
click at [415, 211] on div "Alternative Title" at bounding box center [445, 216] width 173 height 17
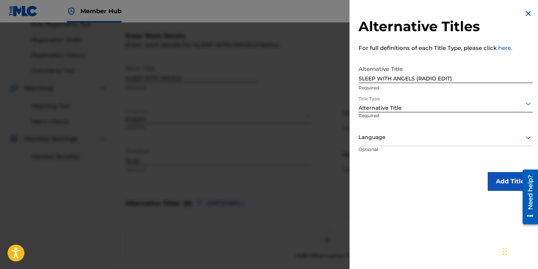
click at [424, 134] on div at bounding box center [445, 136] width 174 height 9
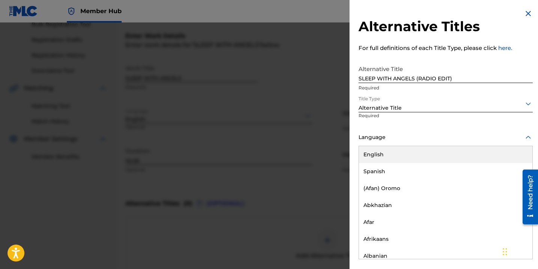
click at [424, 154] on div "English" at bounding box center [445, 154] width 173 height 17
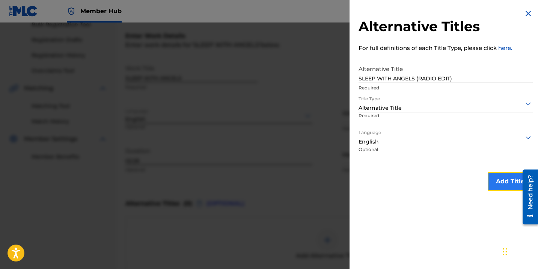
click at [498, 187] on button "Add Title" at bounding box center [510, 181] width 45 height 19
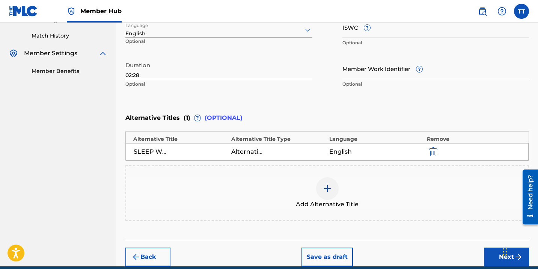
scroll to position [236, 0]
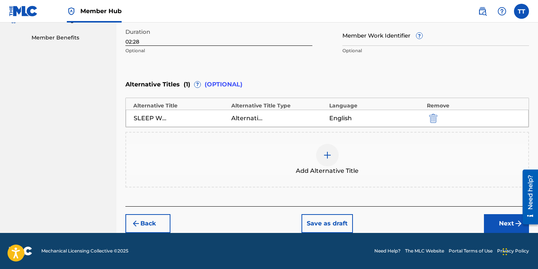
click at [480, 220] on div "Back Save as draft Next" at bounding box center [326, 219] width 403 height 27
click at [489, 221] on button "Next" at bounding box center [506, 223] width 45 height 19
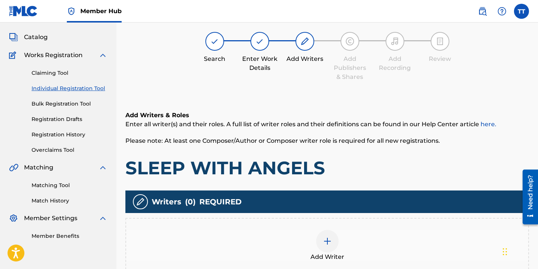
scroll to position [34, 0]
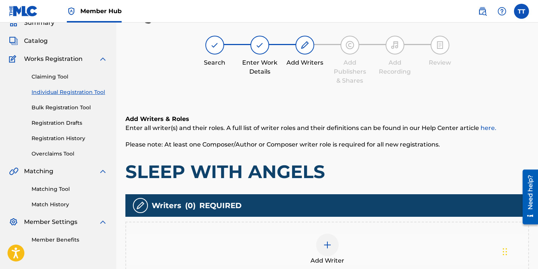
click at [310, 242] on div "Add Writer" at bounding box center [327, 249] width 402 height 32
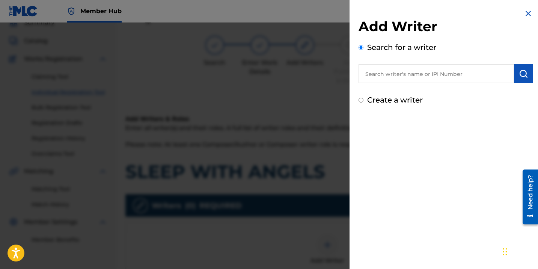
click at [430, 69] on input "text" at bounding box center [435, 73] width 155 height 19
paste input "369227533"
click at [363, 76] on input "369227533" at bounding box center [435, 73] width 155 height 19
type input "00369227533"
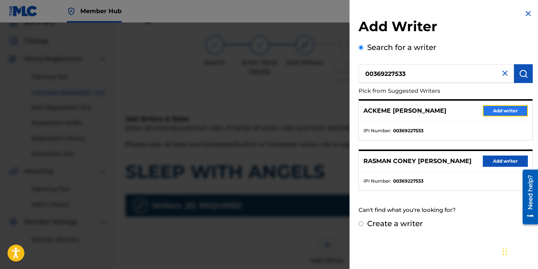
click at [492, 108] on button "Add writer" at bounding box center [505, 110] width 45 height 11
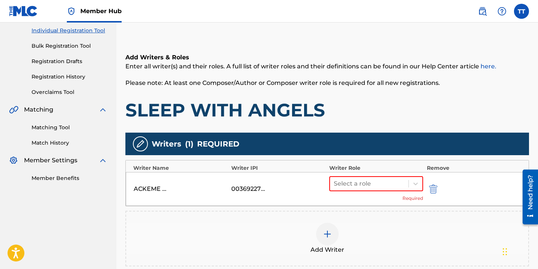
scroll to position [106, 0]
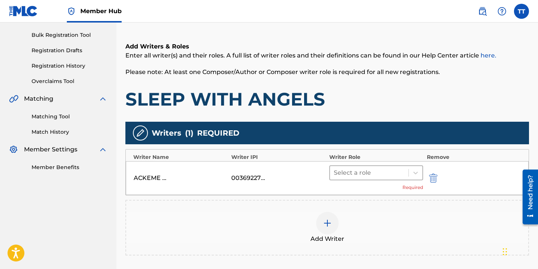
click at [370, 171] on div at bounding box center [369, 172] width 71 height 11
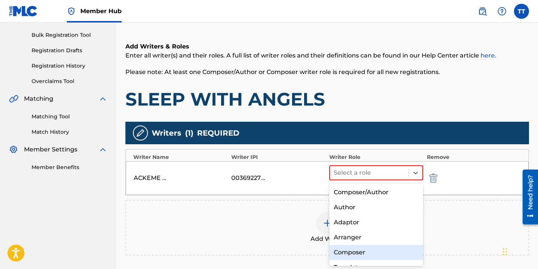
click at [363, 256] on div "Composer" at bounding box center [376, 252] width 94 height 15
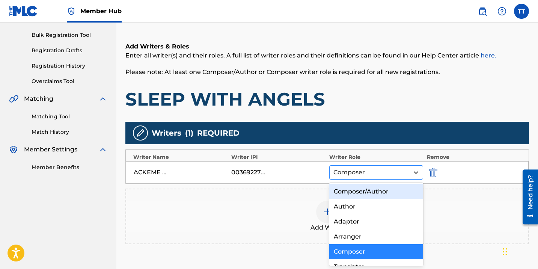
click at [378, 167] on div at bounding box center [369, 172] width 72 height 11
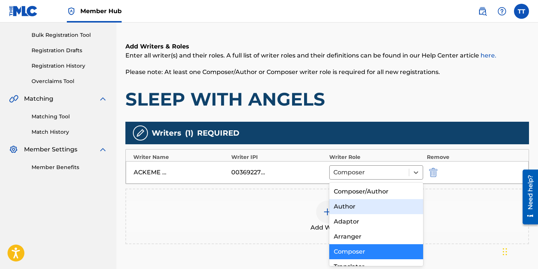
click at [357, 210] on div "Author" at bounding box center [376, 206] width 94 height 15
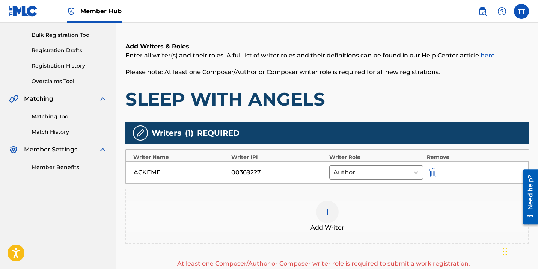
click at [321, 210] on div at bounding box center [327, 211] width 23 height 23
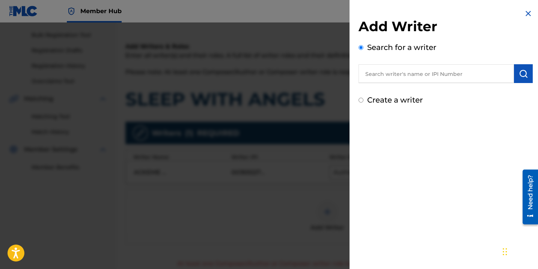
click at [386, 65] on input "text" at bounding box center [435, 73] width 155 height 19
paste input "1065379541"
click at [362, 69] on input "1065379541" at bounding box center [435, 73] width 155 height 19
type input "01065379541"
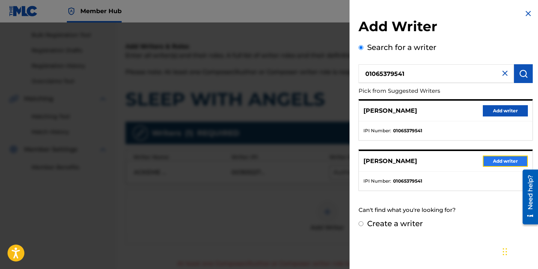
click at [512, 163] on button "Add writer" at bounding box center [505, 160] width 45 height 11
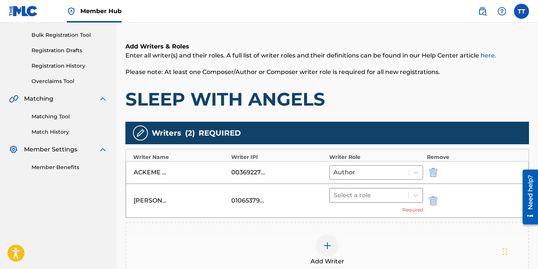
click at [391, 196] on div at bounding box center [369, 195] width 71 height 11
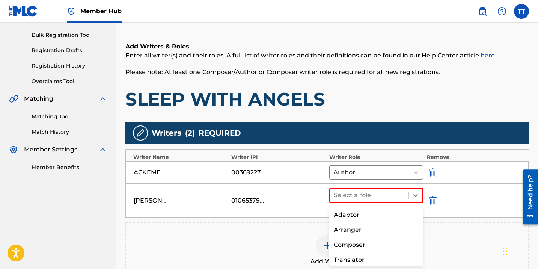
scroll to position [33, 0]
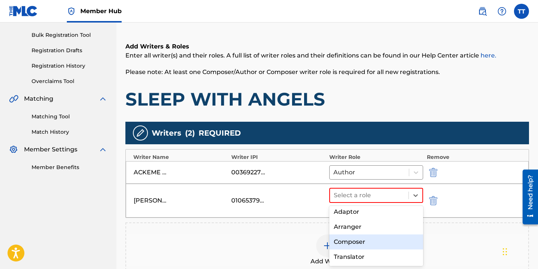
click at [362, 244] on div "Composer" at bounding box center [376, 241] width 94 height 15
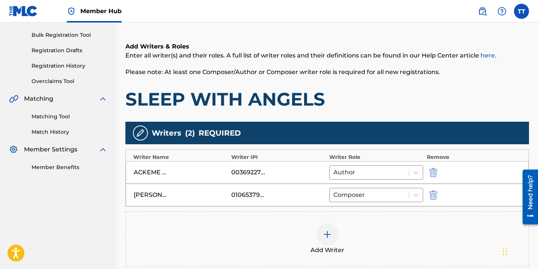
click at [322, 248] on span "Add Writer" at bounding box center [327, 249] width 34 height 9
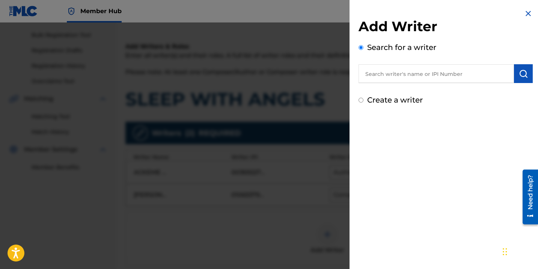
click at [391, 72] on input "text" at bounding box center [435, 73] width 155 height 19
paste input "672682221"
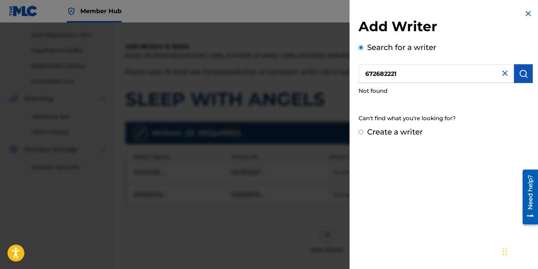
click at [363, 76] on input "672682221" at bounding box center [435, 73] width 155 height 19
type input "00672682221"
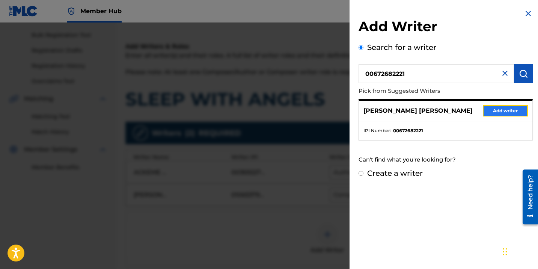
click at [502, 110] on button "Add writer" at bounding box center [505, 110] width 45 height 11
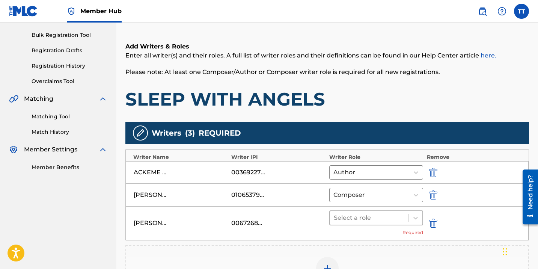
click at [352, 223] on div "Select a role" at bounding box center [369, 218] width 78 height 14
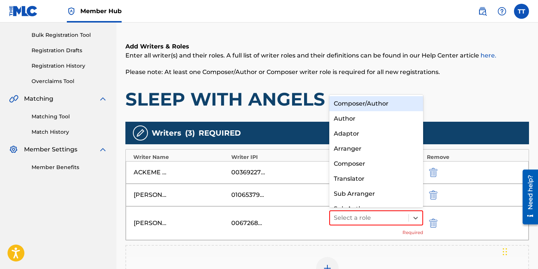
scroll to position [11, 0]
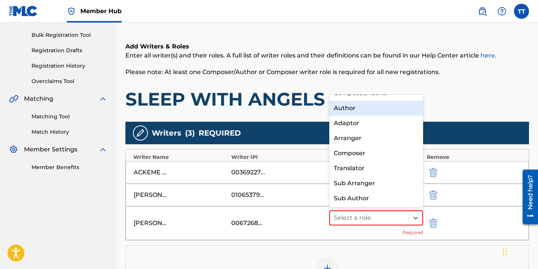
click at [348, 110] on div "Author" at bounding box center [376, 108] width 94 height 15
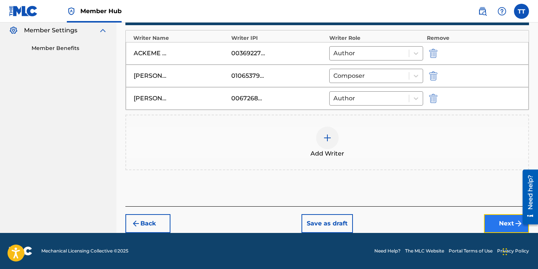
click at [493, 215] on button "Next" at bounding box center [506, 223] width 45 height 19
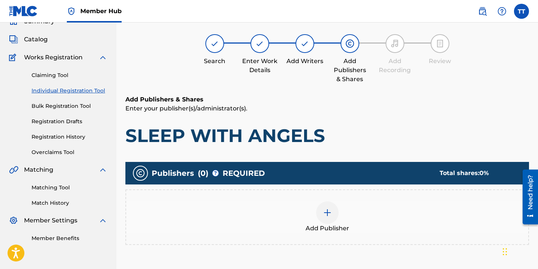
scroll to position [34, 0]
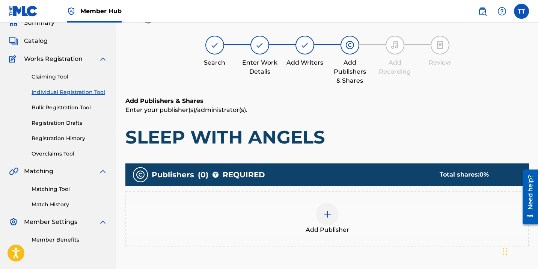
click at [325, 218] on div at bounding box center [327, 214] width 23 height 23
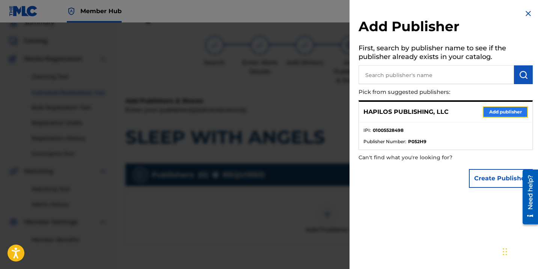
click at [507, 110] on button "Add publisher" at bounding box center [505, 111] width 45 height 11
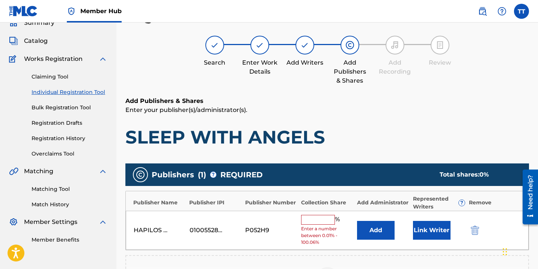
click at [321, 221] on input "text" at bounding box center [318, 220] width 34 height 10
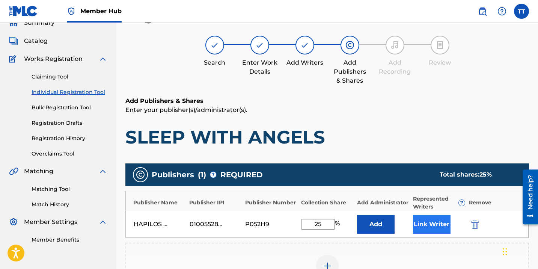
type input "25"
click at [426, 229] on button "Link Writer" at bounding box center [432, 224] width 38 height 19
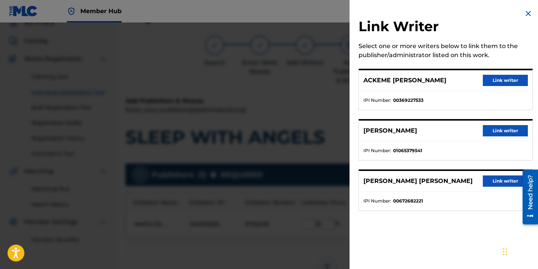
click at [498, 90] on div "ACKEME [PERSON_NAME] Link writer" at bounding box center [445, 80] width 173 height 21
click at [496, 79] on button "Link writer" at bounding box center [505, 80] width 45 height 11
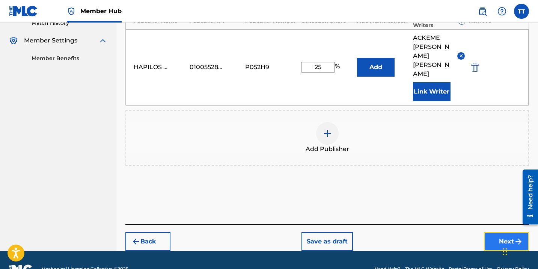
click at [498, 232] on button "Next" at bounding box center [506, 241] width 45 height 19
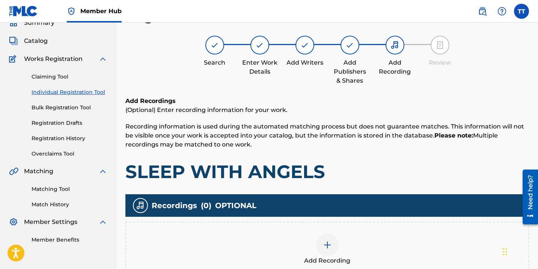
click at [355, 239] on div "Add Recording" at bounding box center [327, 249] width 402 height 32
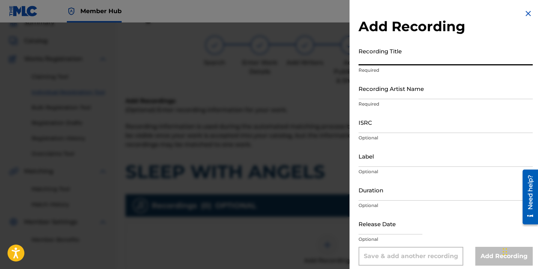
click at [409, 65] on input "Recording Title" at bounding box center [445, 54] width 174 height 21
paste input "SLEEP WITH ANGELS"
type input "SLEEP WITH ANGELS"
paste input "CHRONIC LAW; COLLECT DI BRED"
click at [389, 92] on input "Recording Artist Name" at bounding box center [445, 88] width 174 height 21
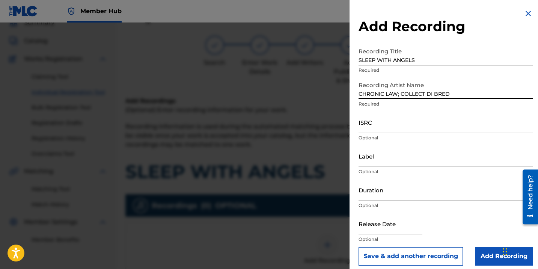
type input "CHRONIC LAW; COLLECT DI BRED"
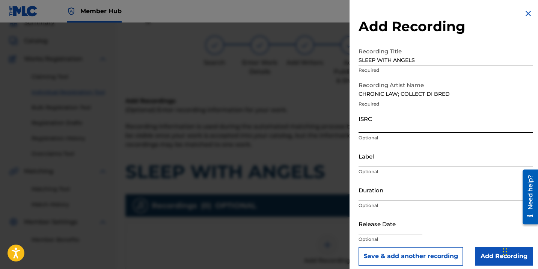
click at [399, 127] on input "ISRC" at bounding box center [445, 121] width 174 height 21
paste input "QZTPX2567790"
type input "QZTPX2567790"
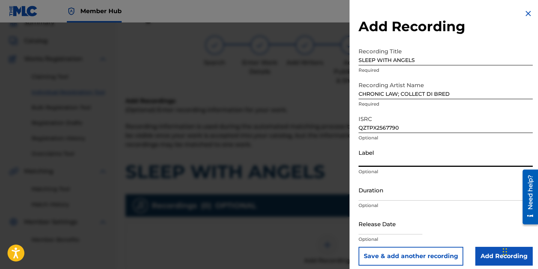
click at [399, 165] on input "Label" at bounding box center [445, 155] width 174 height 21
paste input "COLLECT DI BRED ENTERTAINMENT"
type input "COLLECT DI BRED ENTERTAINMENT"
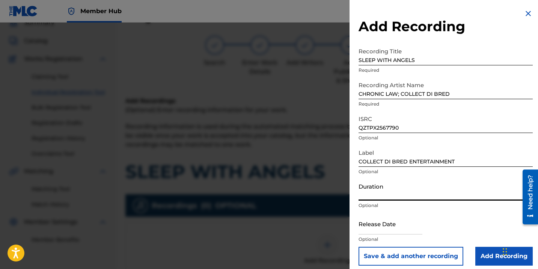
click at [385, 191] on input "Duration" at bounding box center [445, 189] width 174 height 21
type input "02:28"
click at [379, 233] on input "text" at bounding box center [390, 223] width 64 height 21
select select "8"
select select "2025"
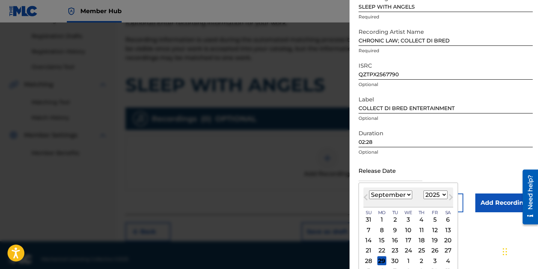
scroll to position [65, 0]
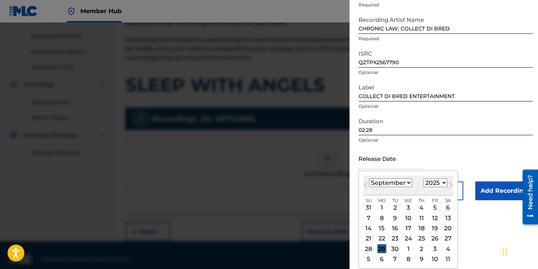
click at [380, 247] on div "29" at bounding box center [381, 248] width 9 height 9
type input "[DATE]"
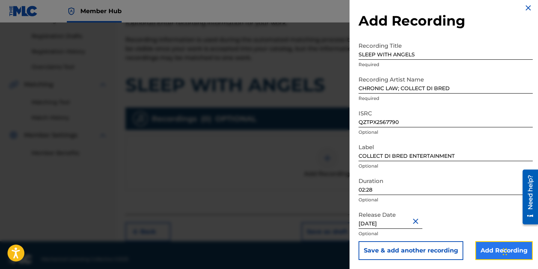
click at [482, 242] on input "Add Recording" at bounding box center [503, 250] width 57 height 19
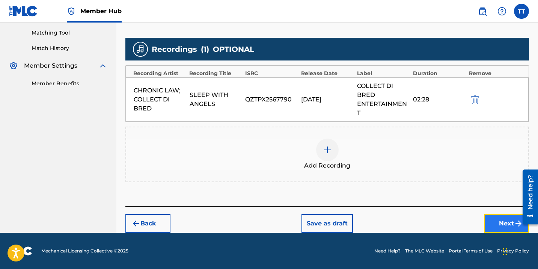
click at [498, 223] on button "Next" at bounding box center [506, 223] width 45 height 19
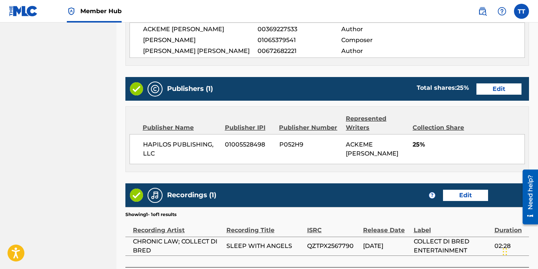
scroll to position [442, 0]
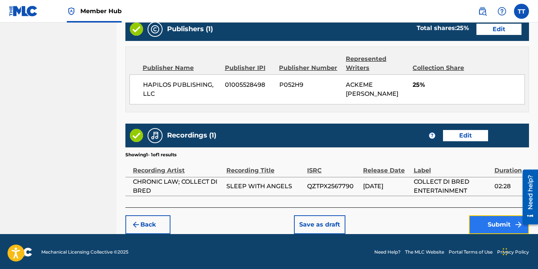
click at [485, 225] on button "Submit" at bounding box center [499, 224] width 60 height 19
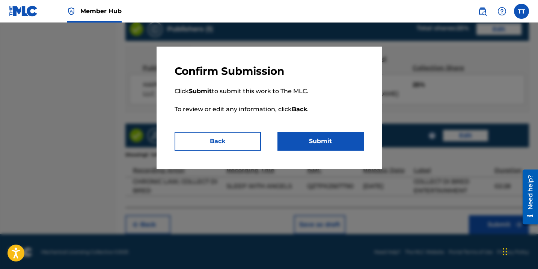
click at [348, 130] on p "Click Submit to submit this work to The MLC. To review or edit any information,…" at bounding box center [269, 105] width 189 height 54
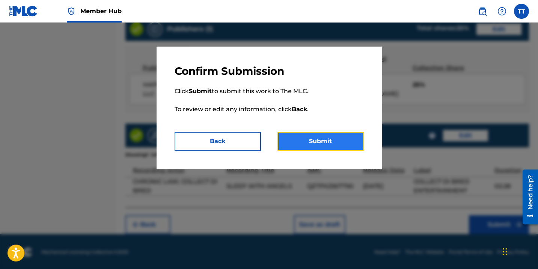
click at [348, 139] on button "Submit" at bounding box center [320, 141] width 86 height 19
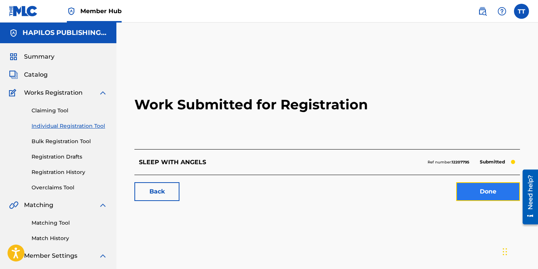
click at [482, 187] on link "Done" at bounding box center [488, 191] width 64 height 19
